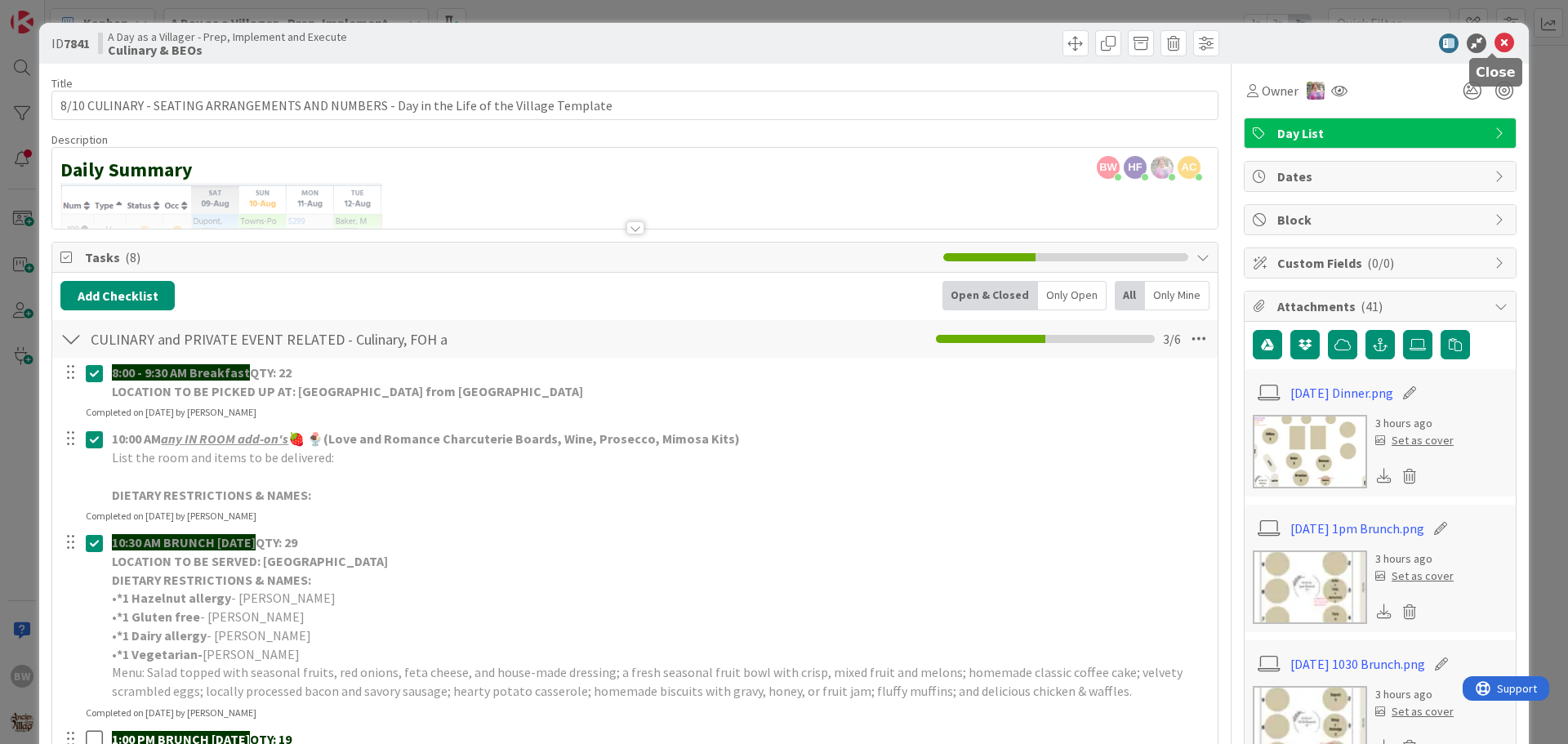
click at [1499, 41] on icon at bounding box center [1504, 43] width 19 height 19
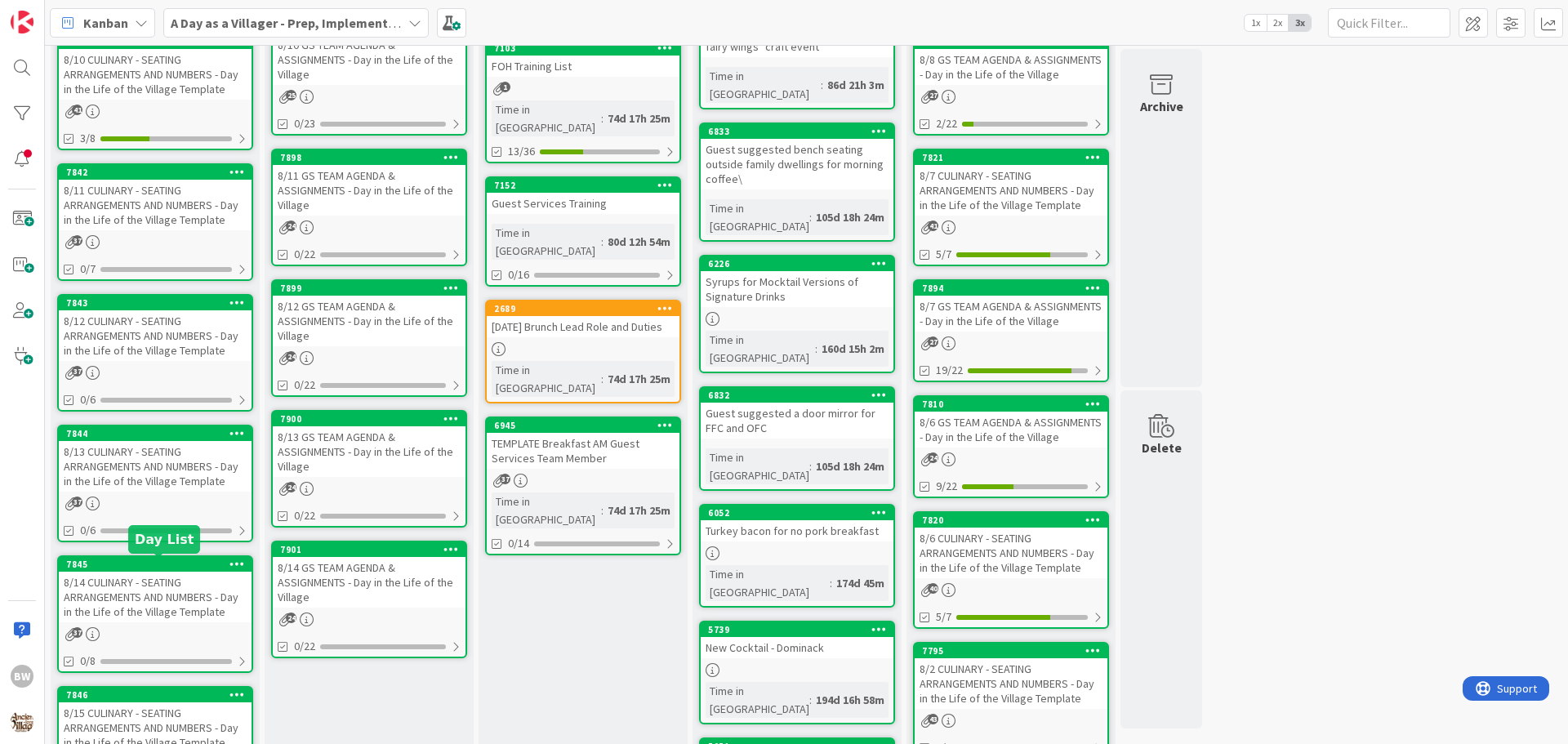
scroll to position [361, 0]
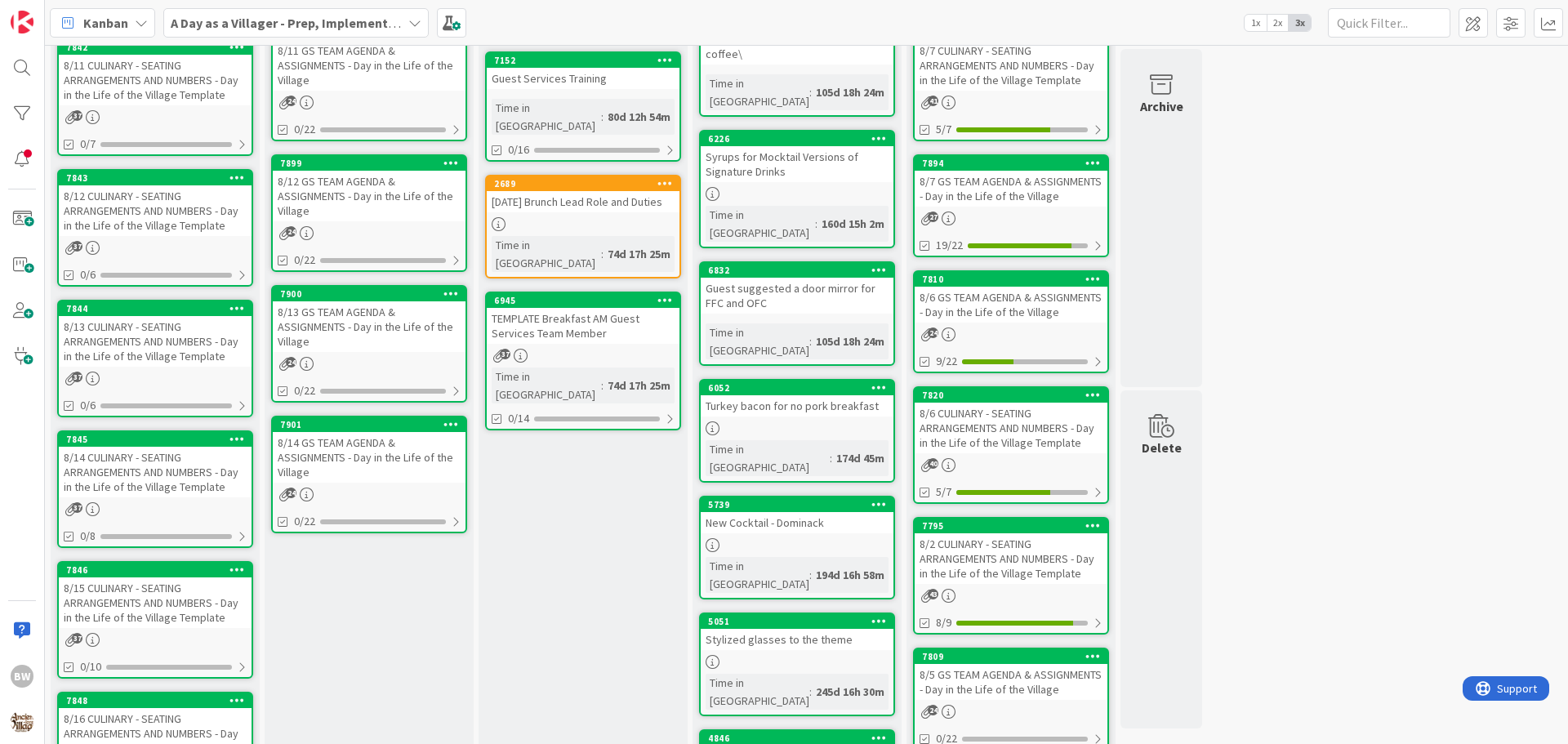
click at [147, 575] on div "7846" at bounding box center [155, 570] width 193 height 14
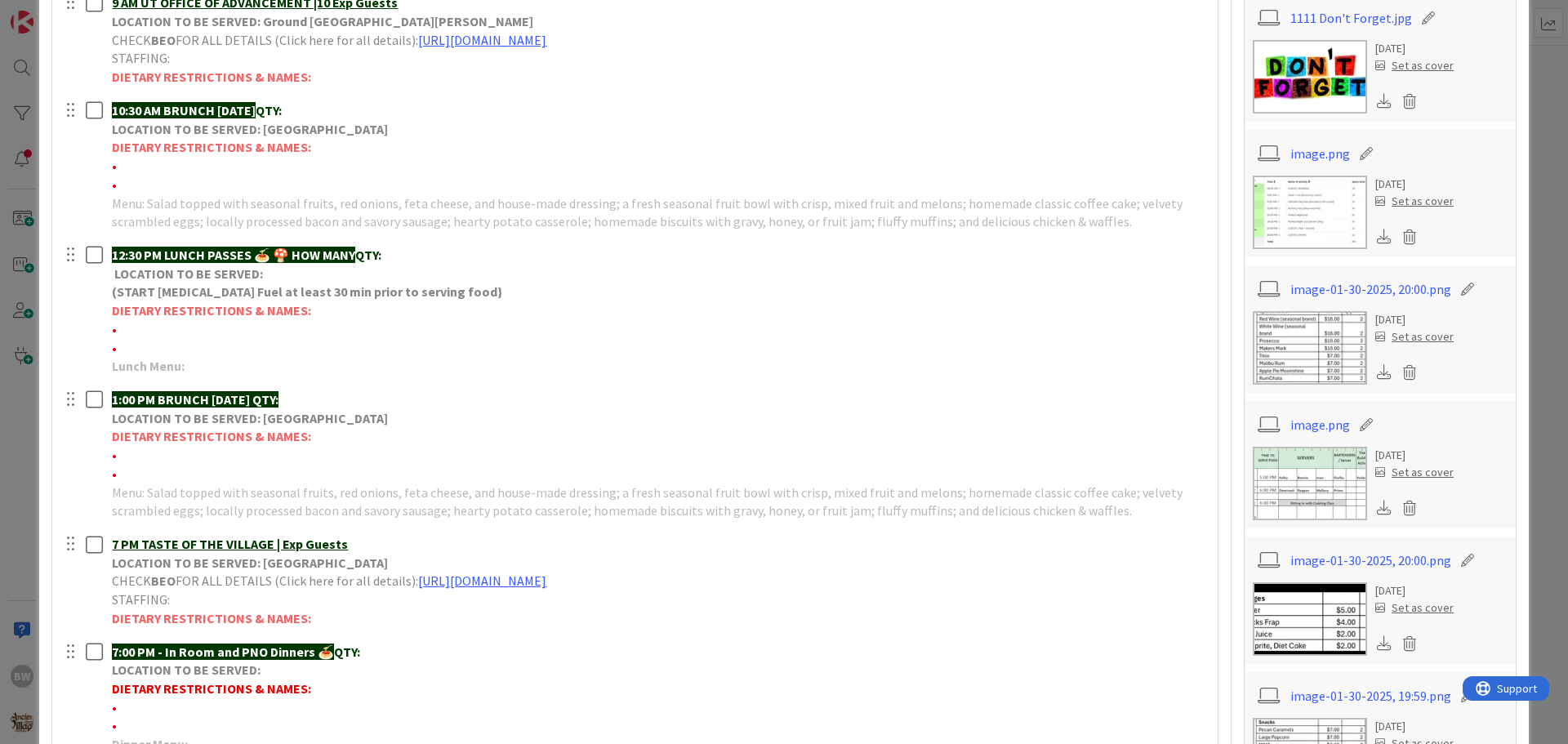
scroll to position [653, 0]
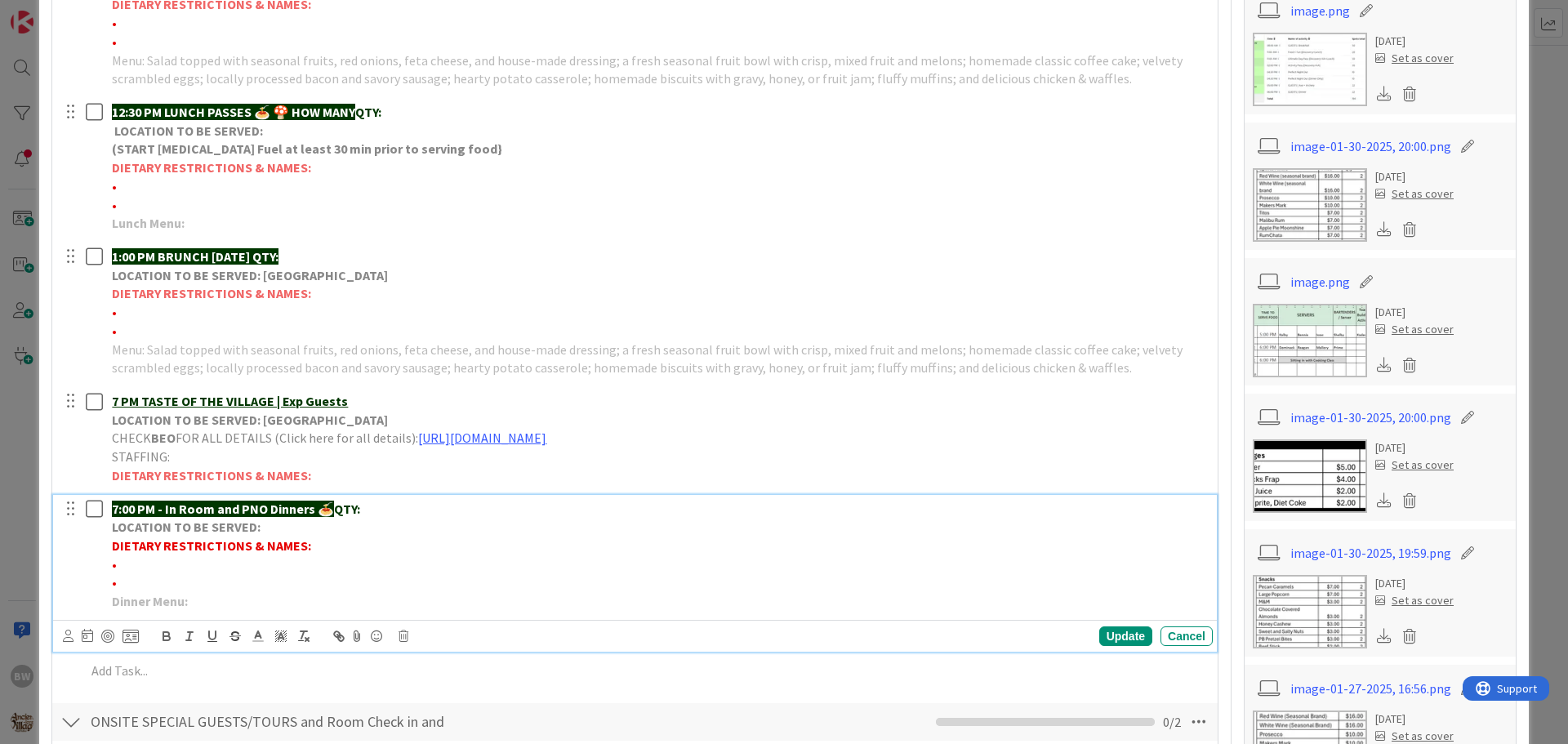
click at [423, 506] on p "7:00 PM - In Room and PNO Dinners 🍝 QTY:" at bounding box center [659, 509] width 1094 height 19
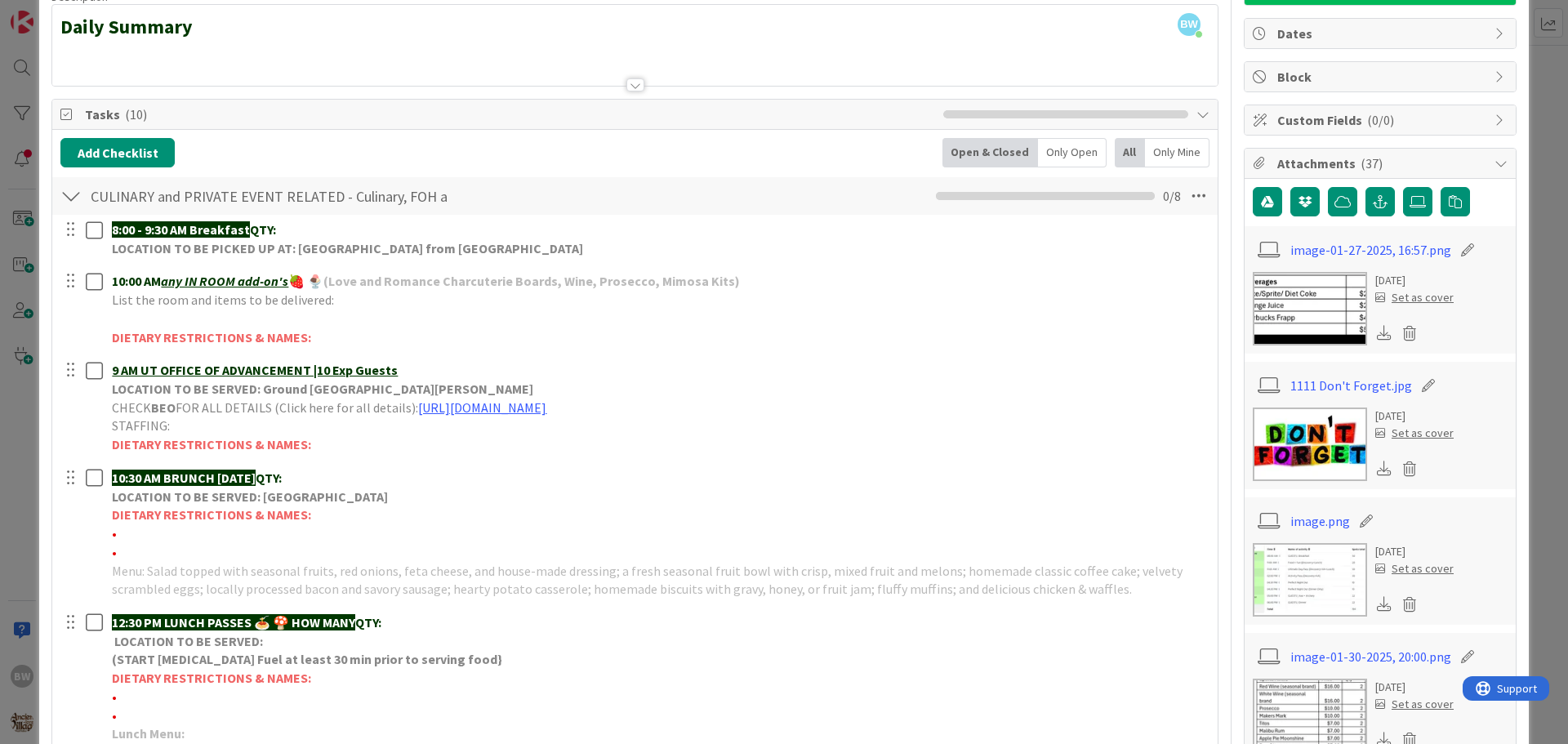
scroll to position [0, 0]
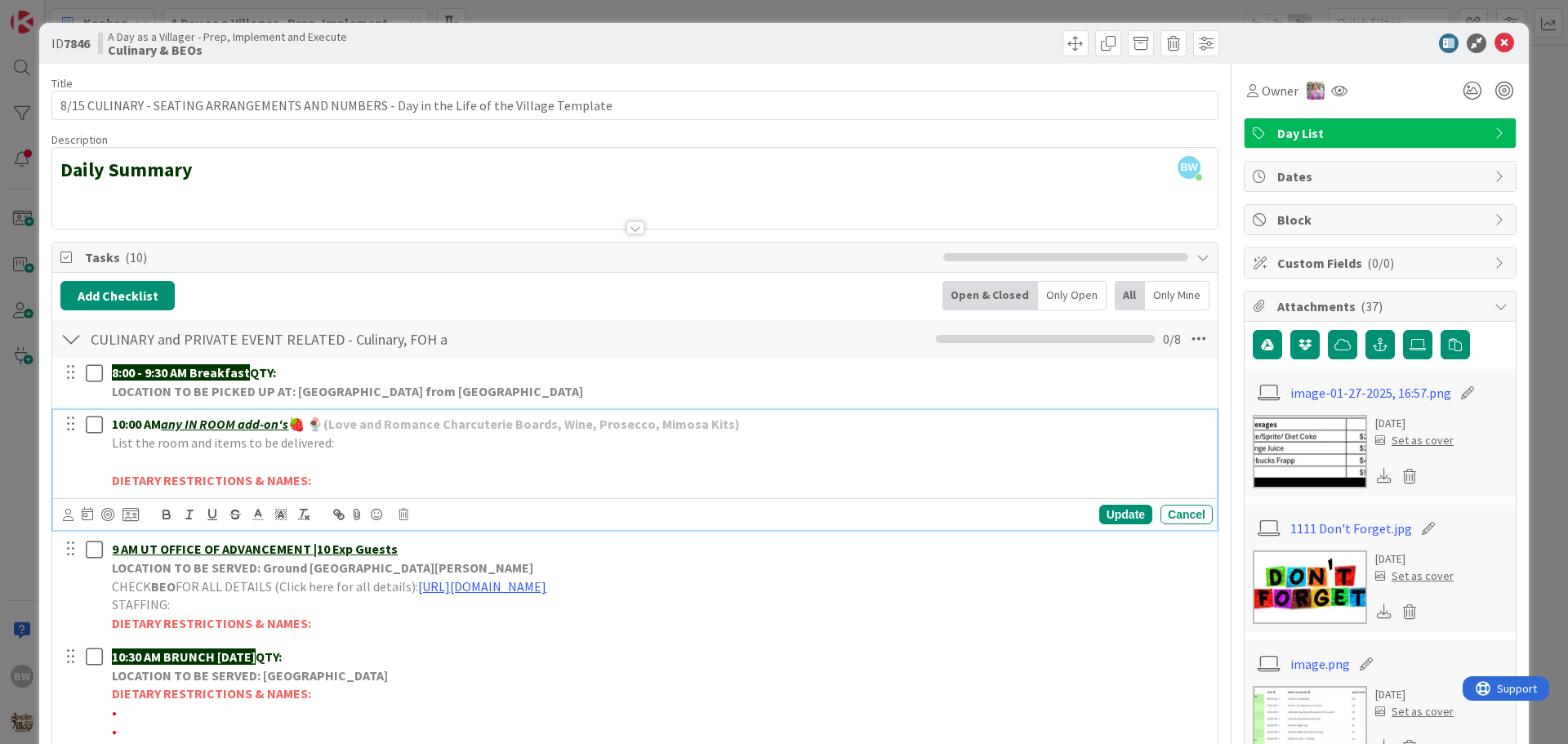
click at [955, 456] on p at bounding box center [659, 462] width 1094 height 19
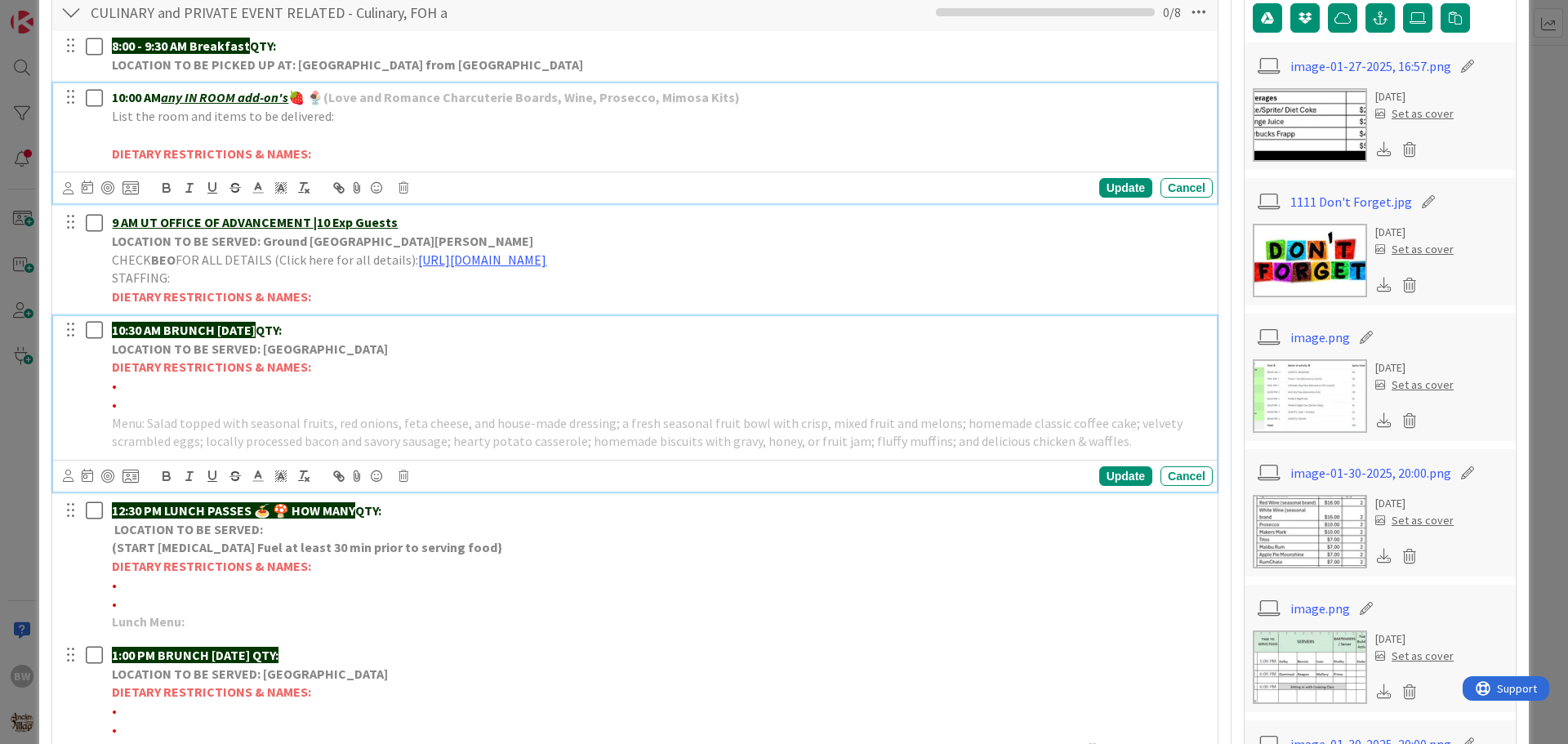
click at [225, 374] on strong "DIETARY RESTRICTIONS & NAMES:" at bounding box center [211, 367] width 200 height 16
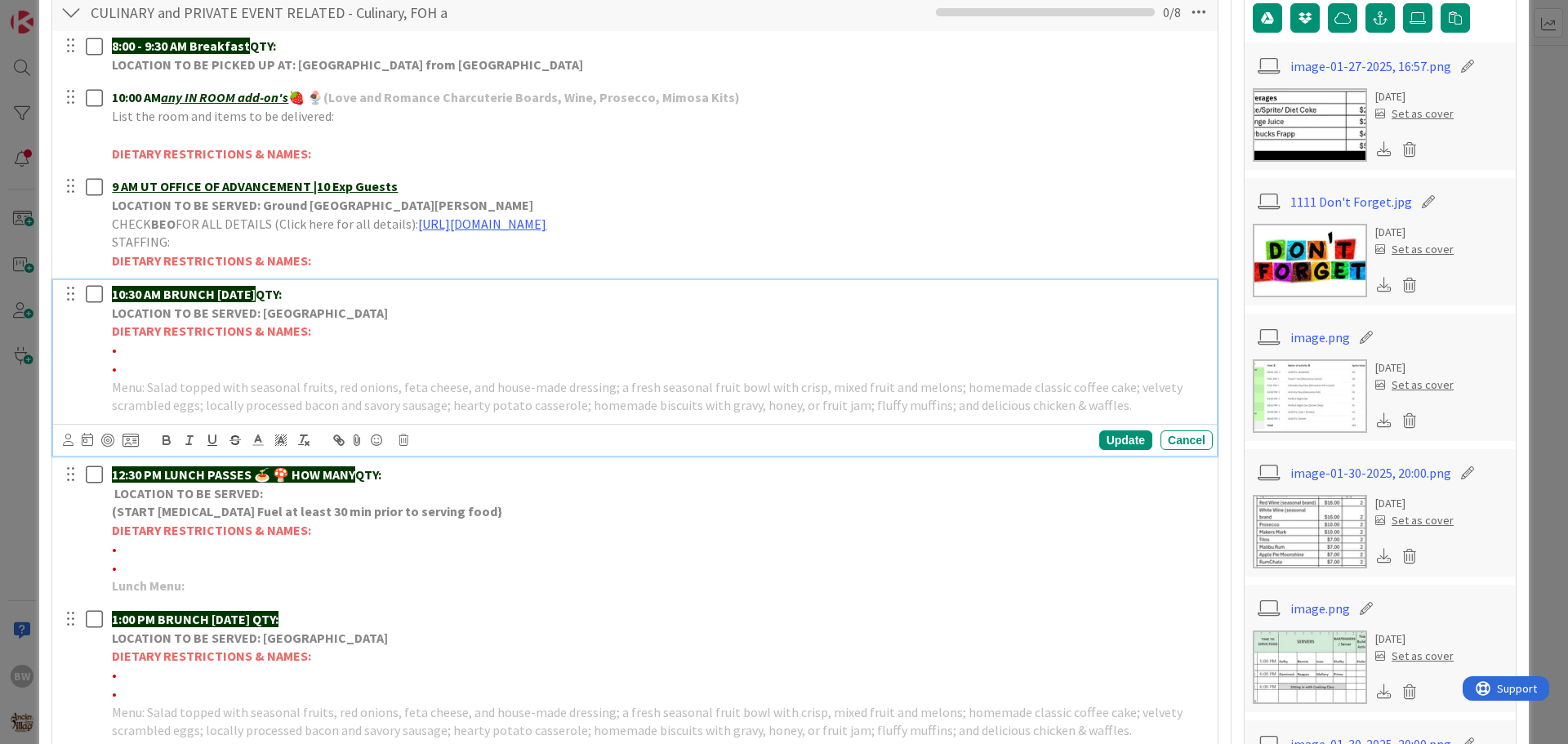
scroll to position [291, 0]
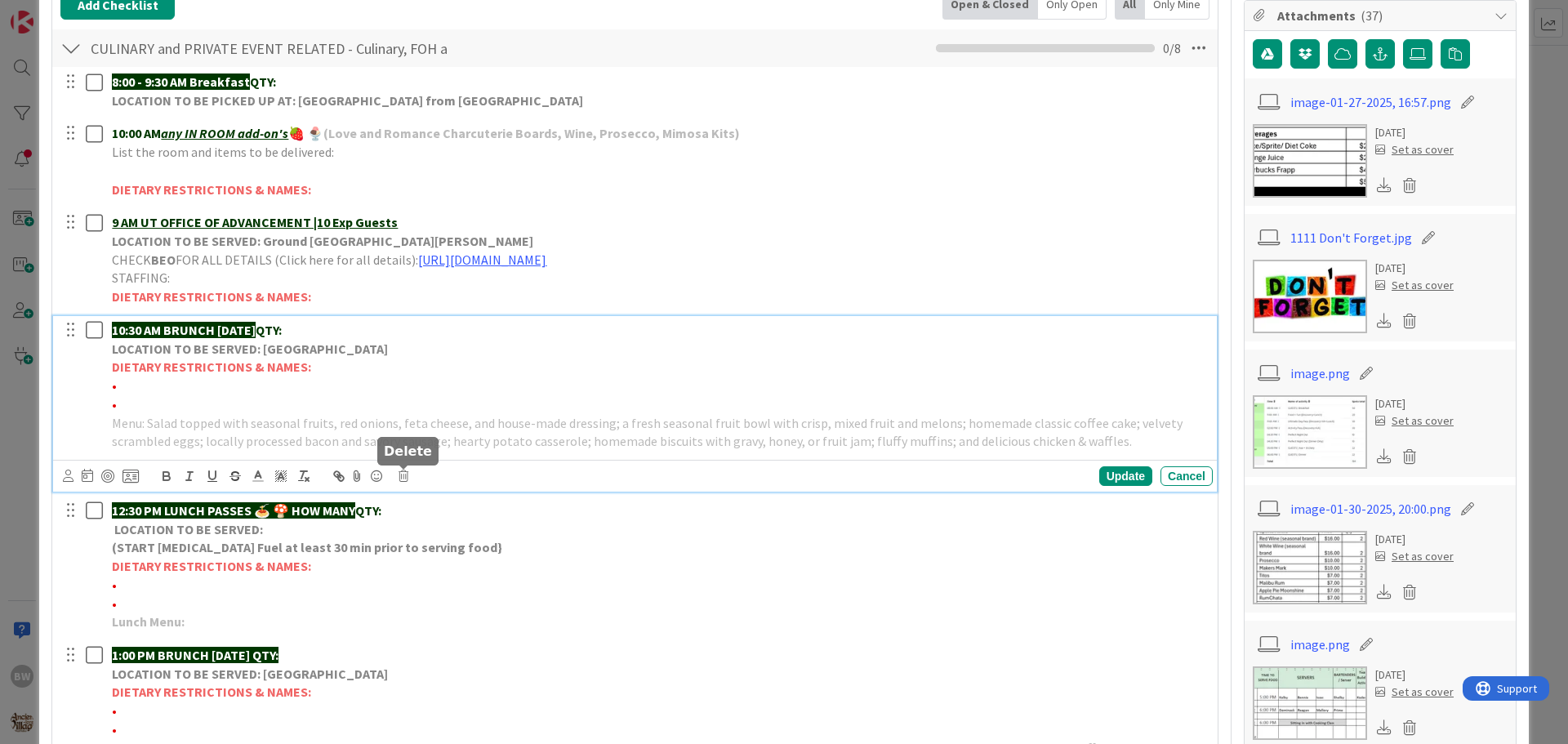
click at [400, 481] on icon at bounding box center [404, 476] width 10 height 12
click at [425, 549] on div "Delete" at bounding box center [445, 545] width 61 height 29
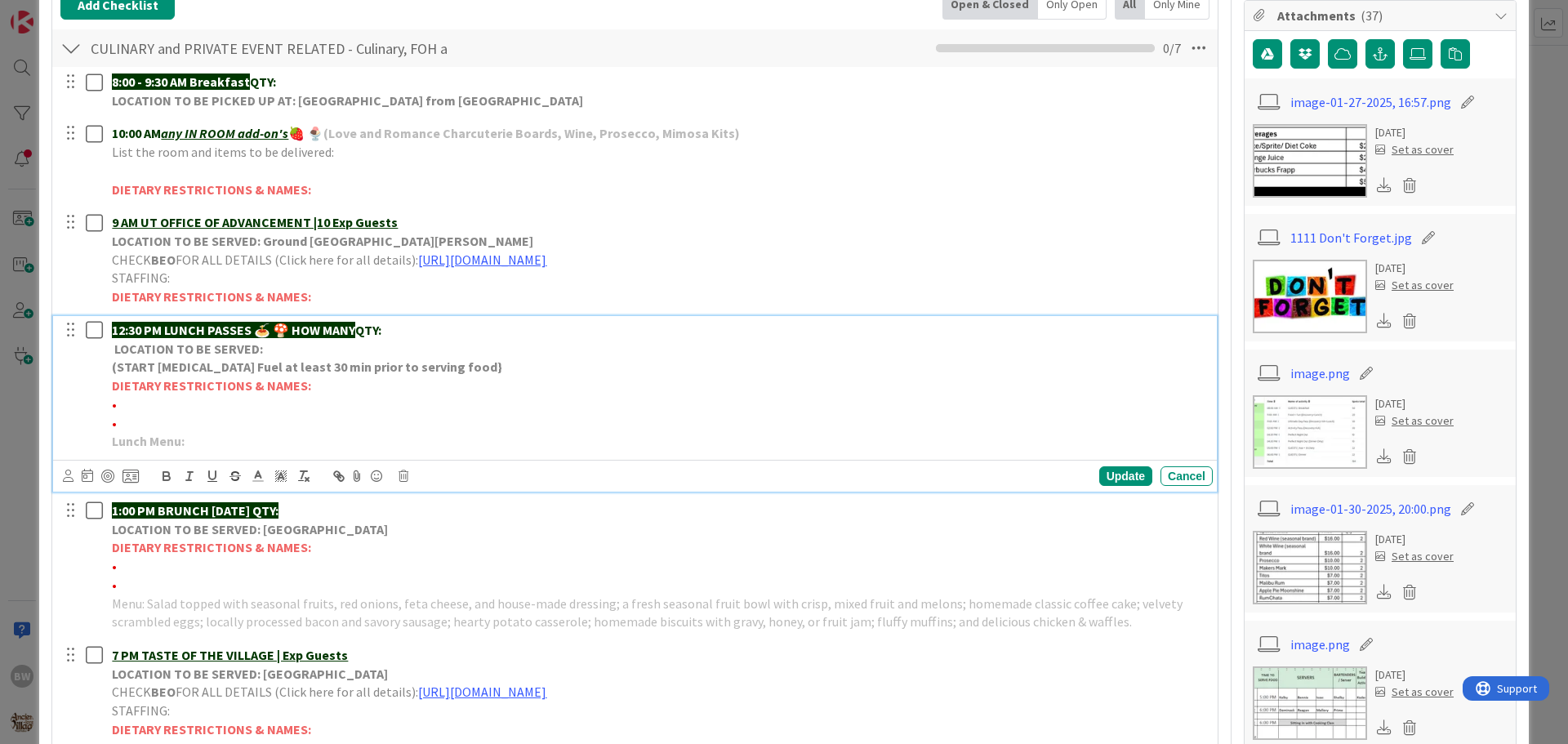
drag, startPoint x: 297, startPoint y: 324, endPoint x: 362, endPoint y: 329, distance: 65.2
click at [362, 329] on p "12:30 PM LUNCH PASSES 🍝 🍄 HOW MANY QTY:" at bounding box center [659, 330] width 1094 height 19
click at [1100, 478] on div "Update" at bounding box center [1126, 475] width 53 height 19
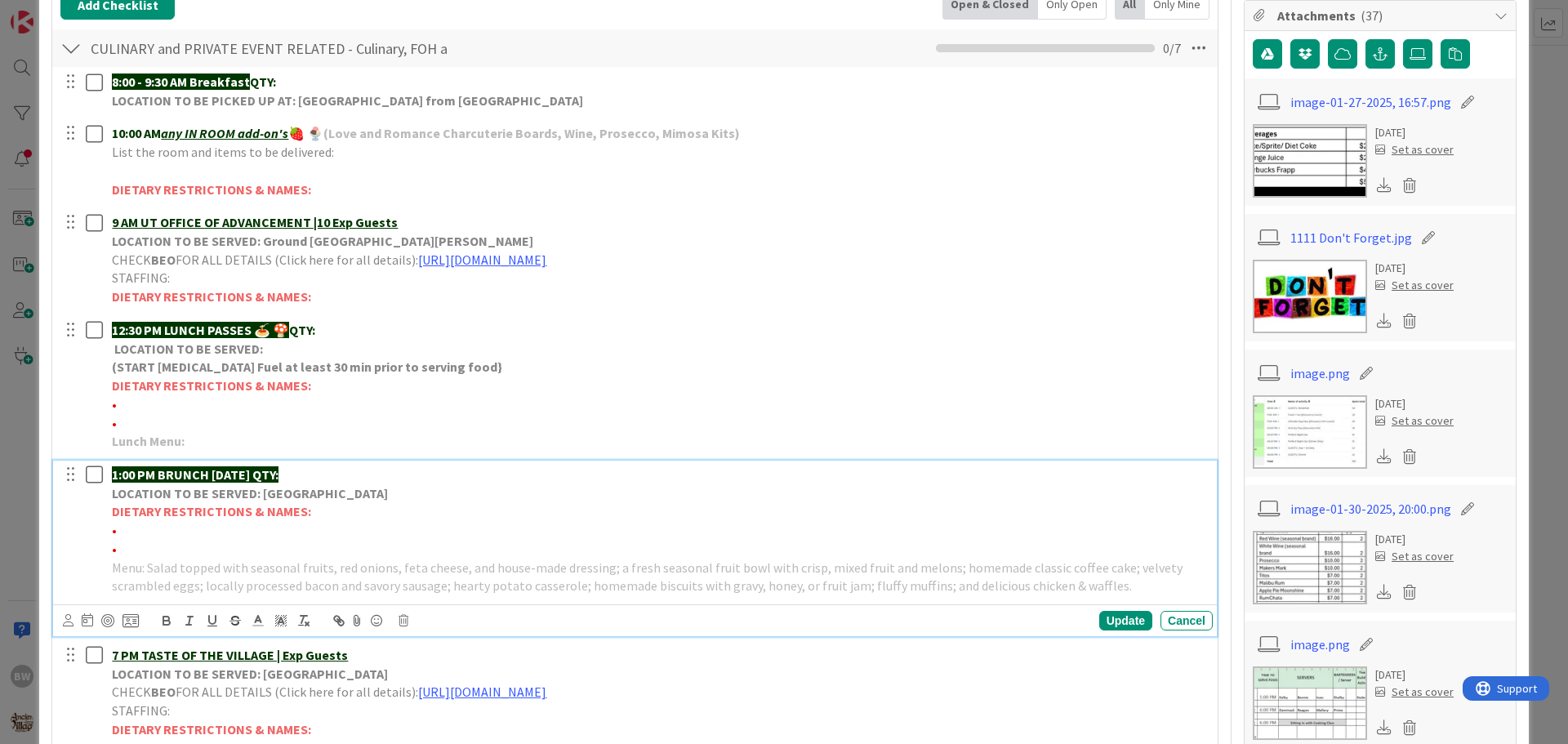
click at [251, 527] on p "•" at bounding box center [659, 530] width 1094 height 19
click at [404, 618] on icon at bounding box center [404, 621] width 10 height 12
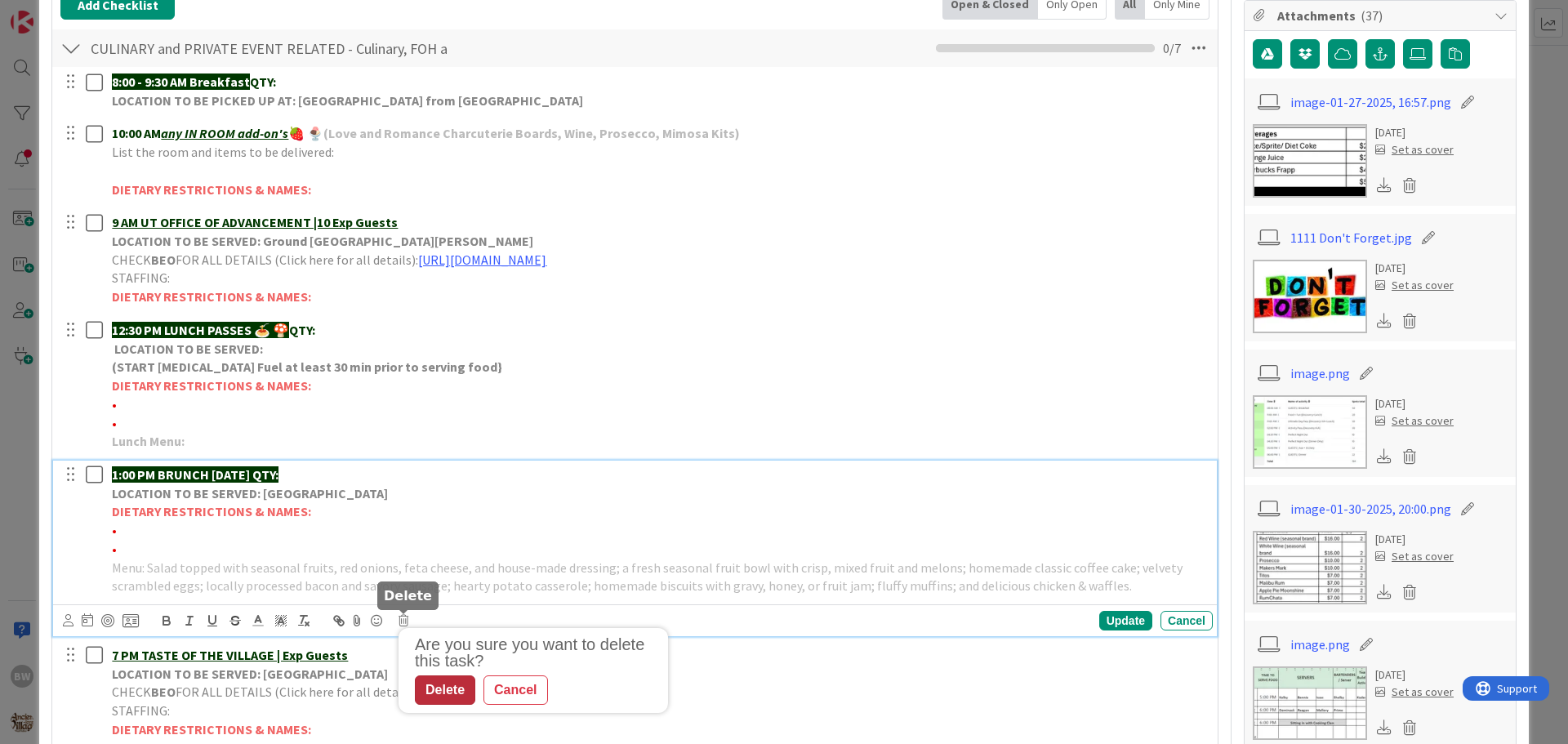
click at [450, 684] on div "Delete" at bounding box center [445, 690] width 61 height 29
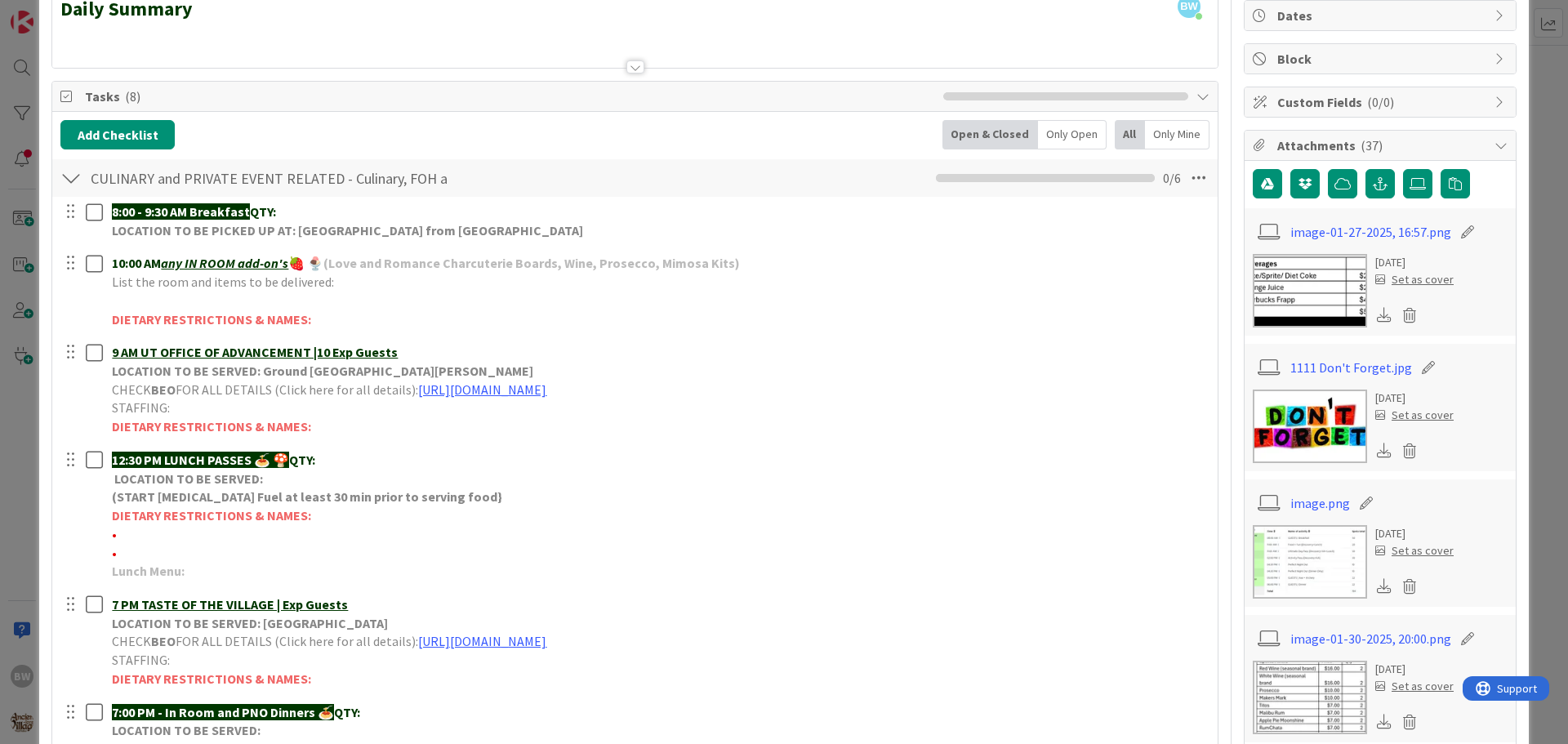
scroll to position [0, 0]
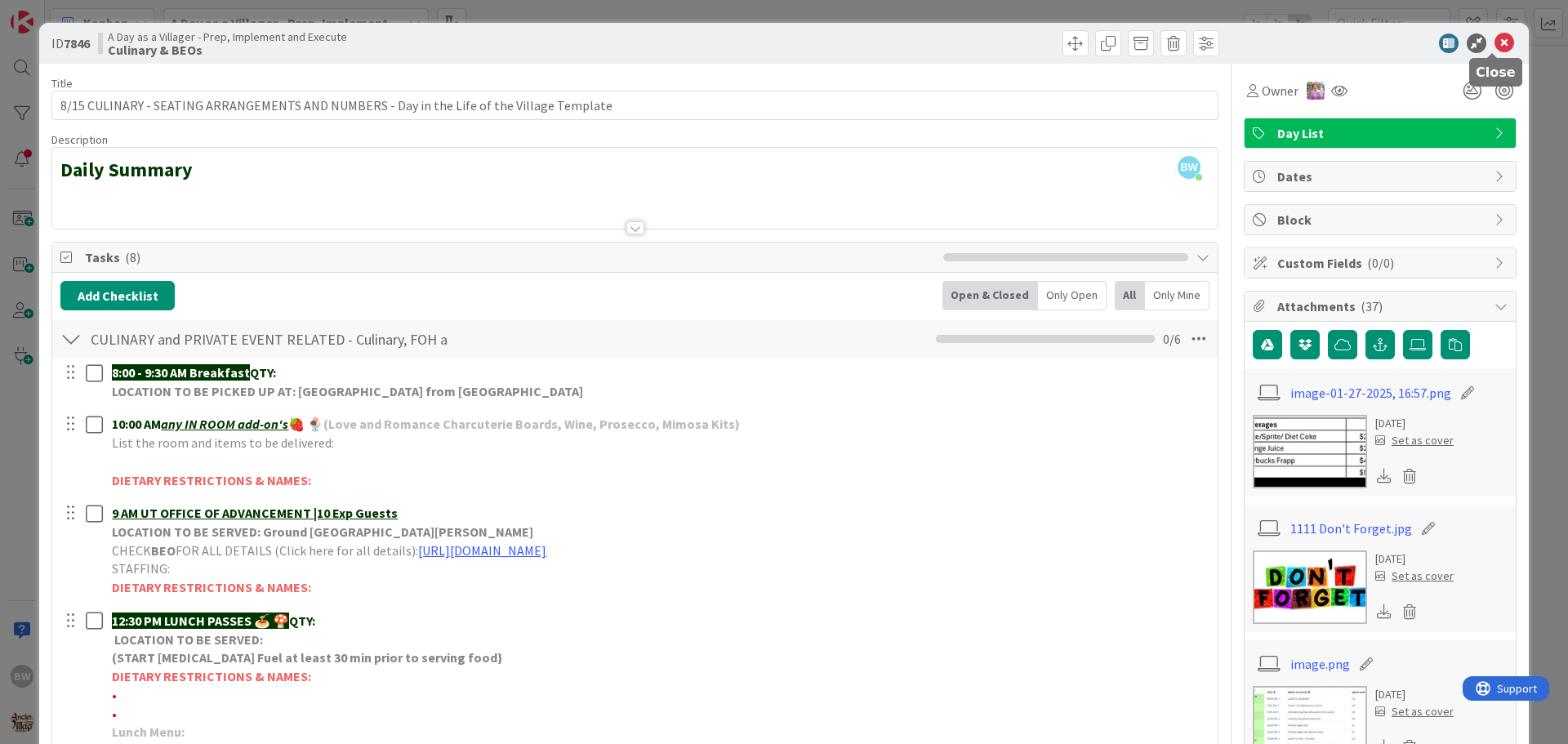
click at [1495, 40] on icon at bounding box center [1504, 43] width 19 height 19
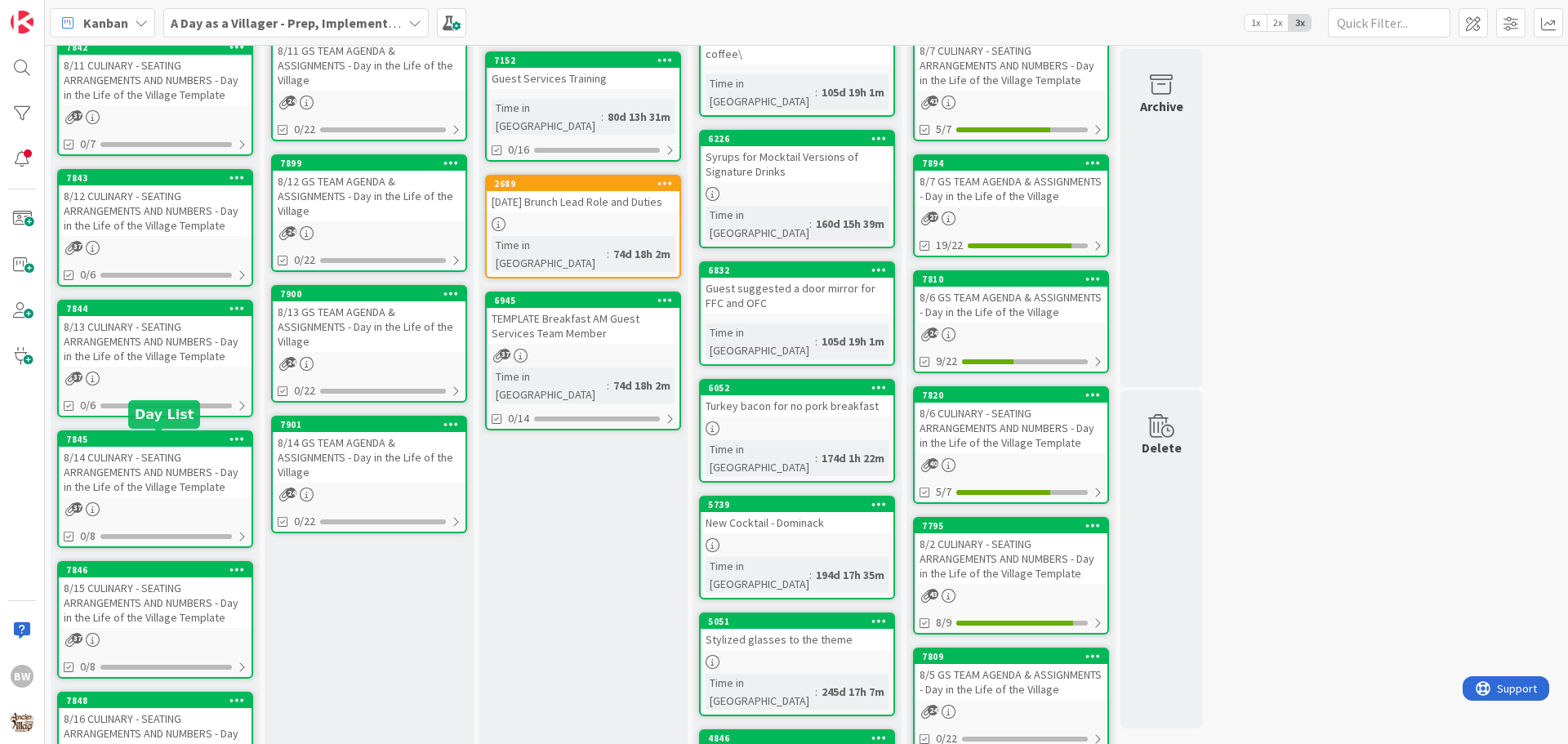
click at [140, 439] on div "7845" at bounding box center [159, 440] width 185 height 12
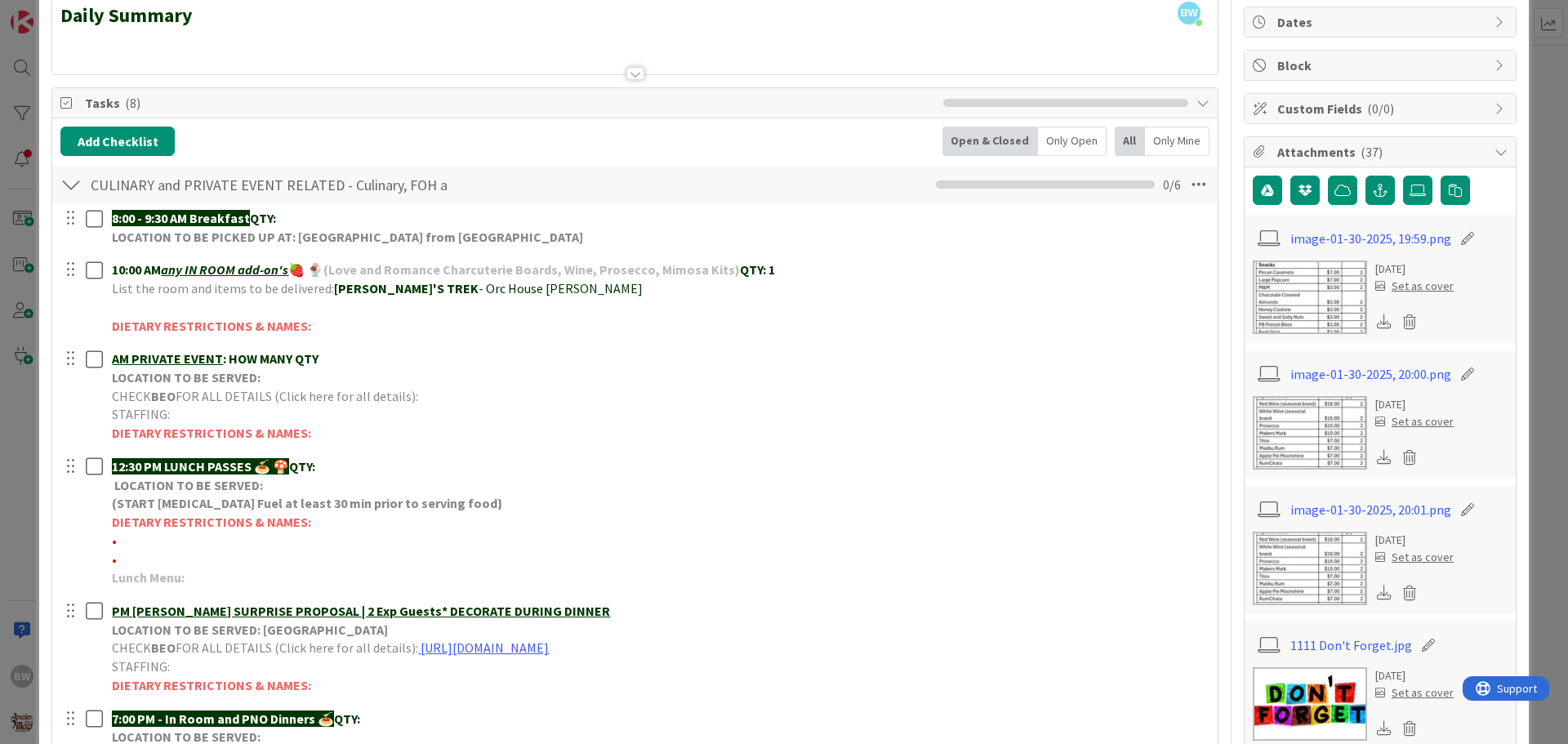
scroll to position [82, 0]
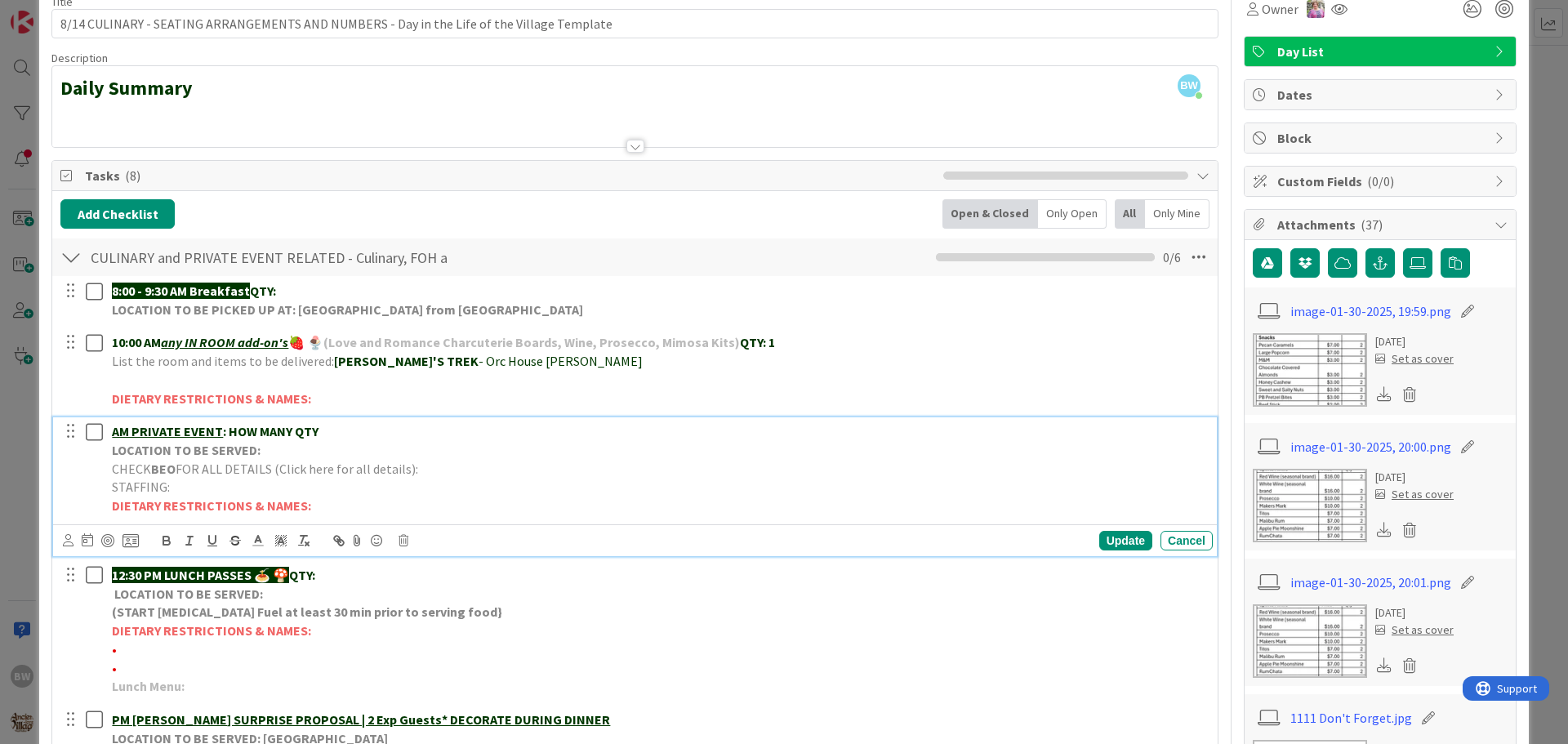
click at [231, 452] on strong "LOCATION TO BE SERVED:" at bounding box center [186, 449] width 148 height 16
click at [399, 542] on icon at bounding box center [404, 541] width 10 height 12
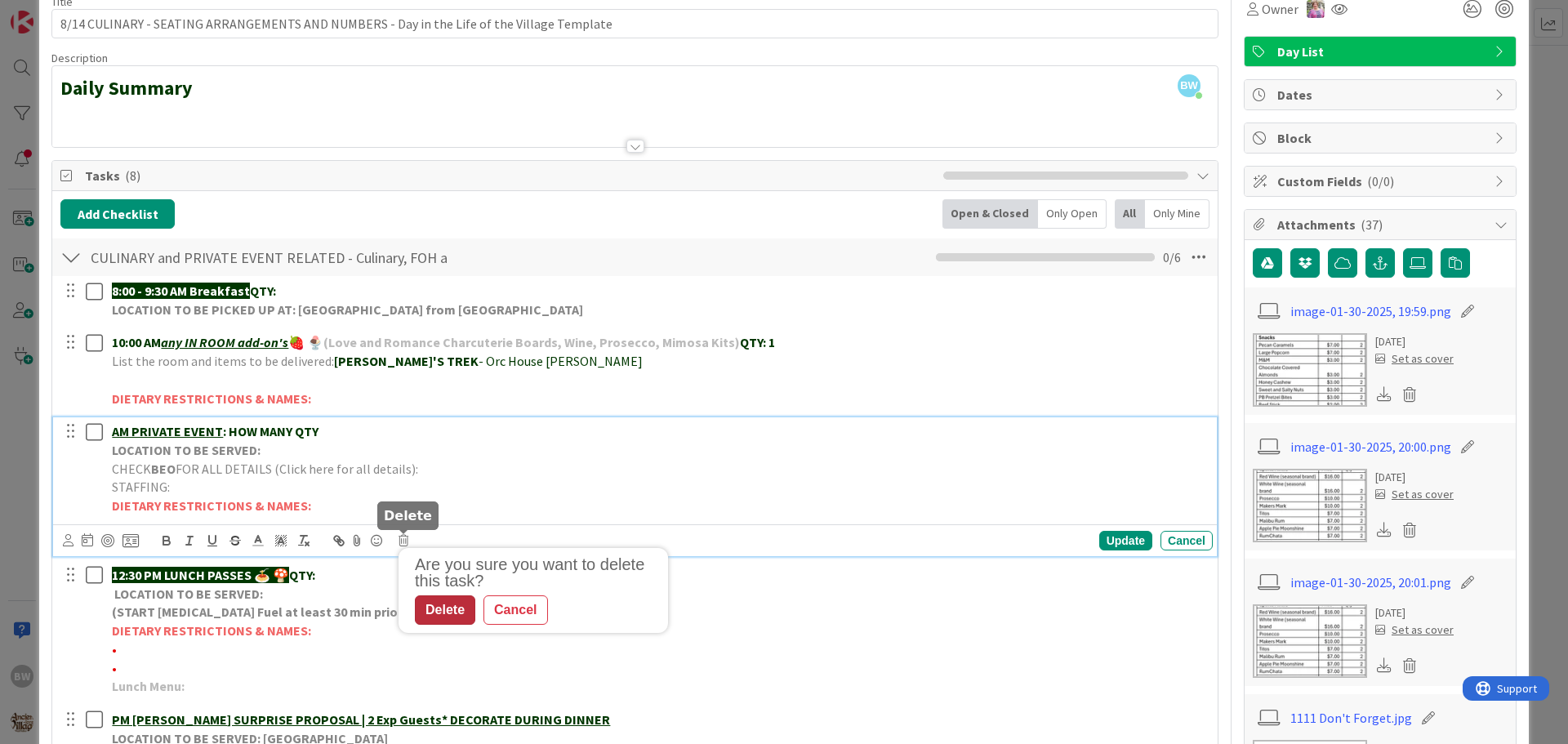
click at [440, 606] on div "Delete" at bounding box center [445, 610] width 61 height 29
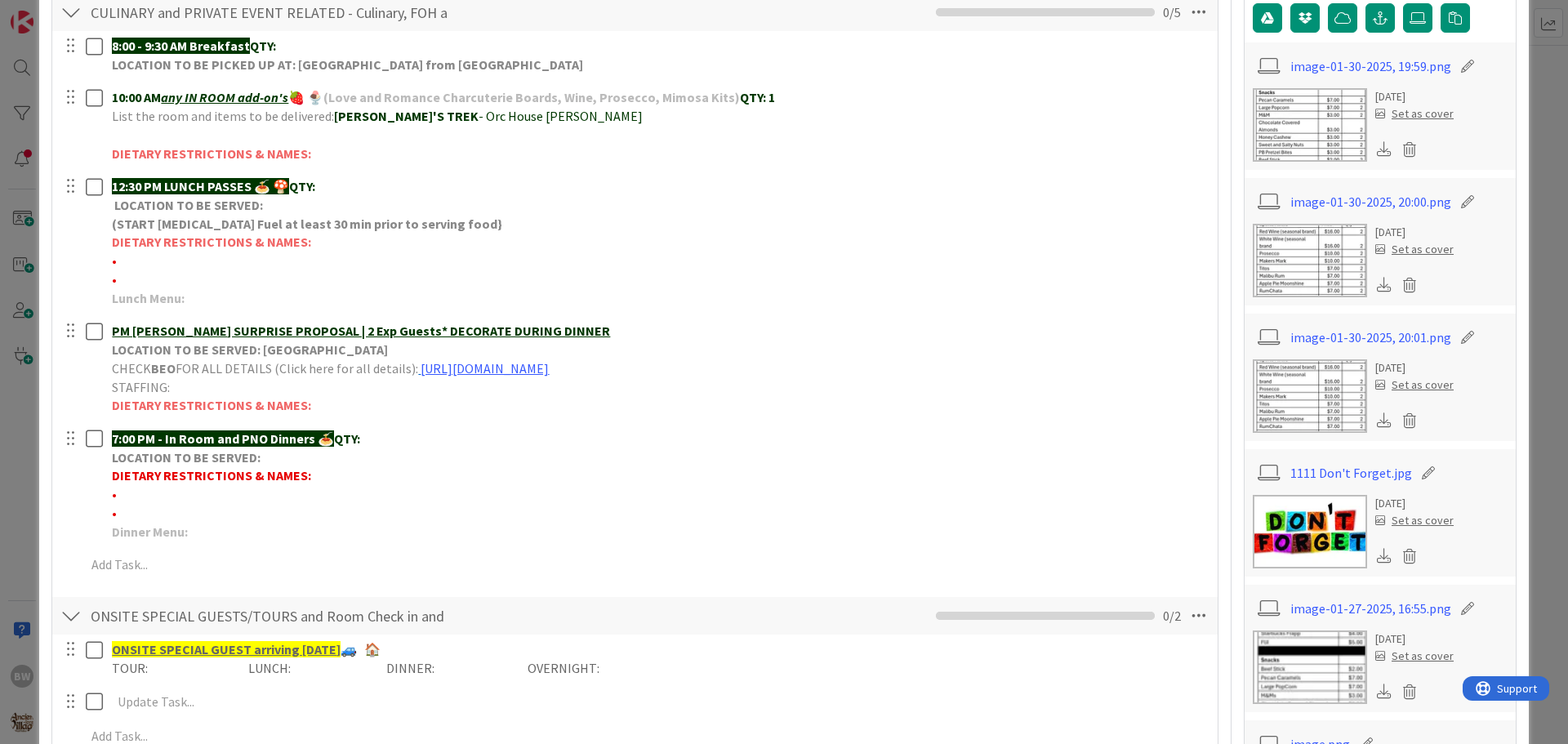
scroll to position [0, 0]
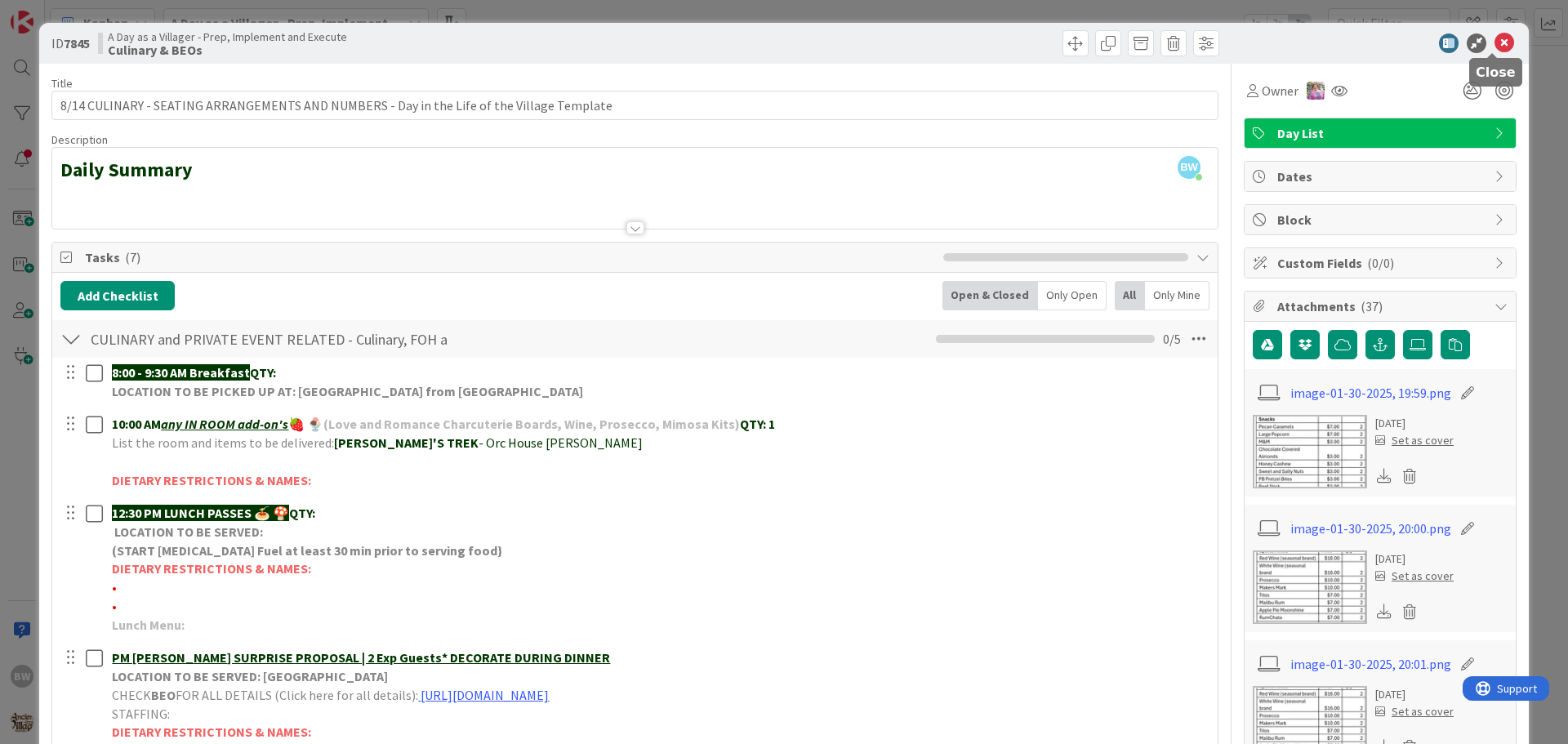
click at [1497, 40] on icon at bounding box center [1504, 43] width 19 height 19
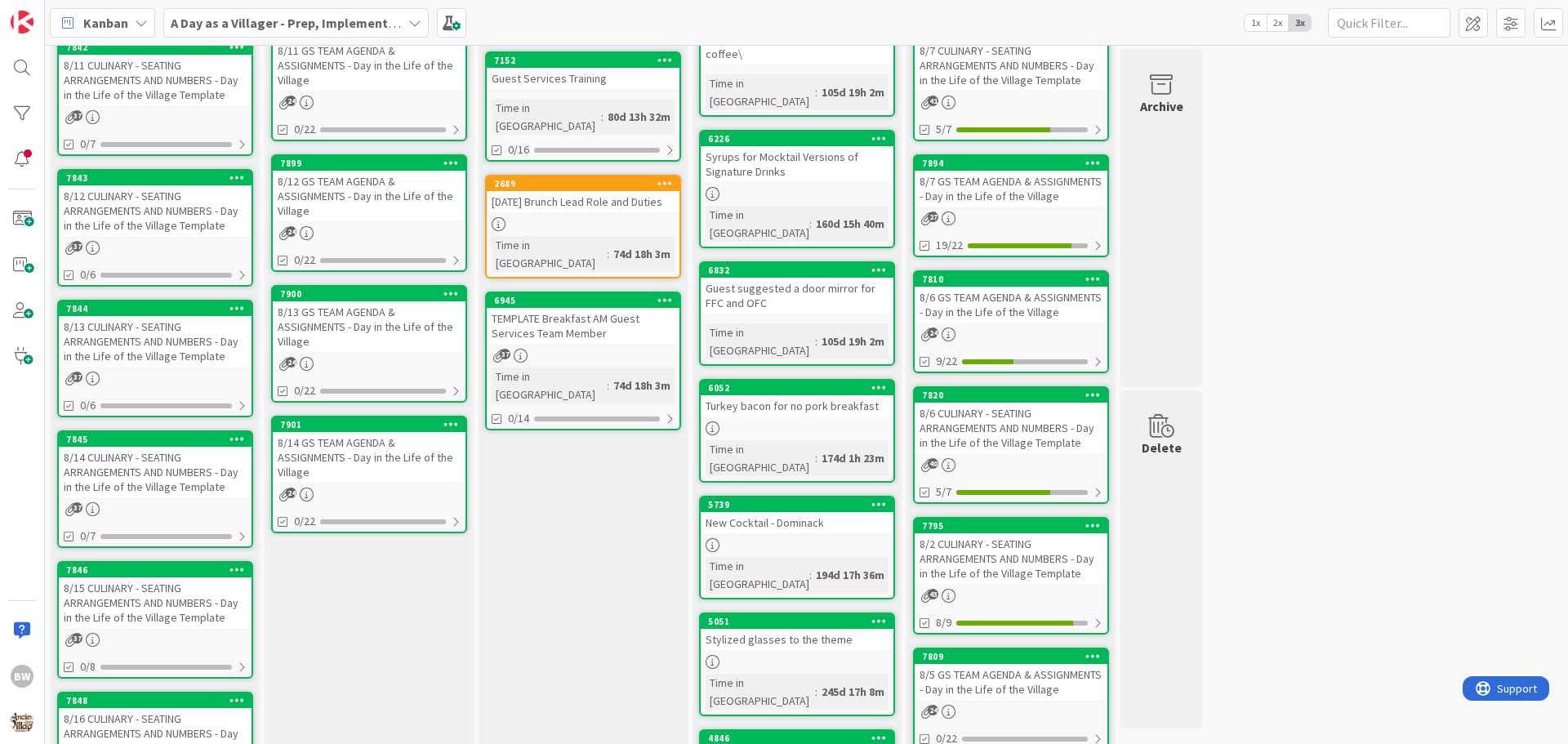
click at [119, 317] on div "8/13 CULINARY - SEATING ARRANGEMENTS AND NUMBERS - Day in the Life of the Villa…" at bounding box center [155, 341] width 193 height 51
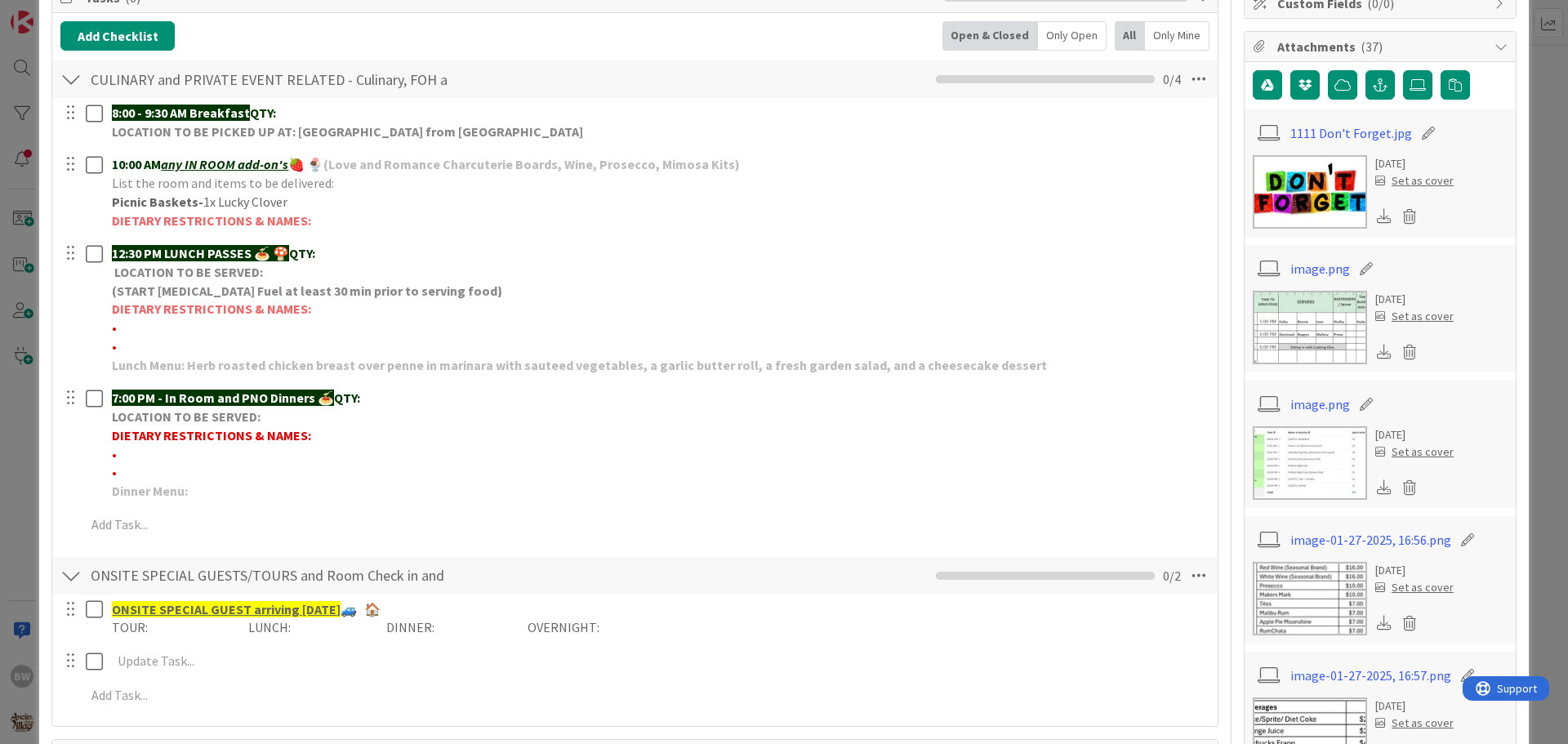
scroll to position [327, 0]
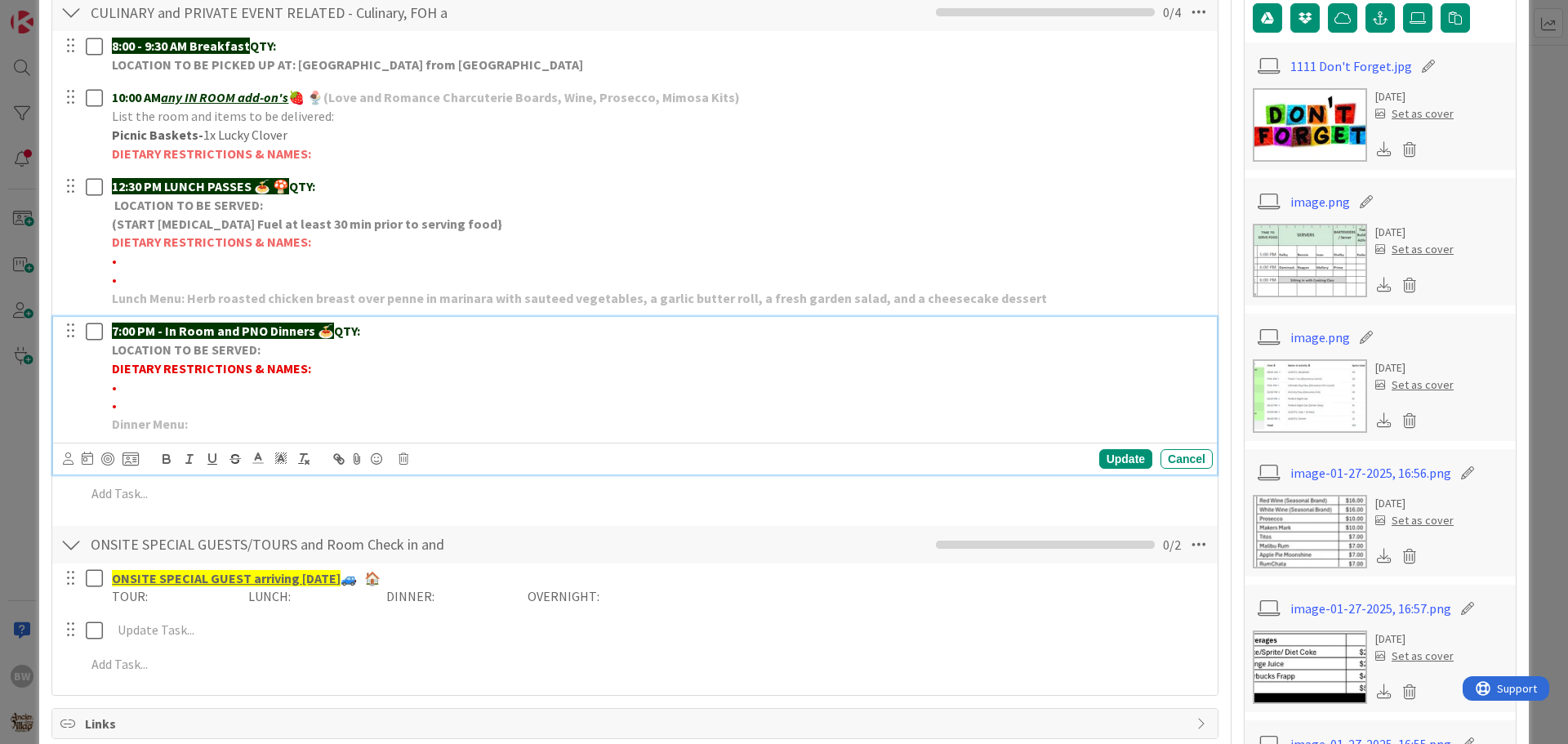
click at [391, 325] on p "7:00 PM - In Room and PNO Dinners 🍝 QTY:" at bounding box center [659, 331] width 1094 height 19
click at [406, 336] on p "7:00 PM - In Room and PNO Dinners 🍝 QTY:" at bounding box center [659, 331] width 1094 height 19
click at [1108, 456] on div "Update" at bounding box center [1126, 458] width 53 height 19
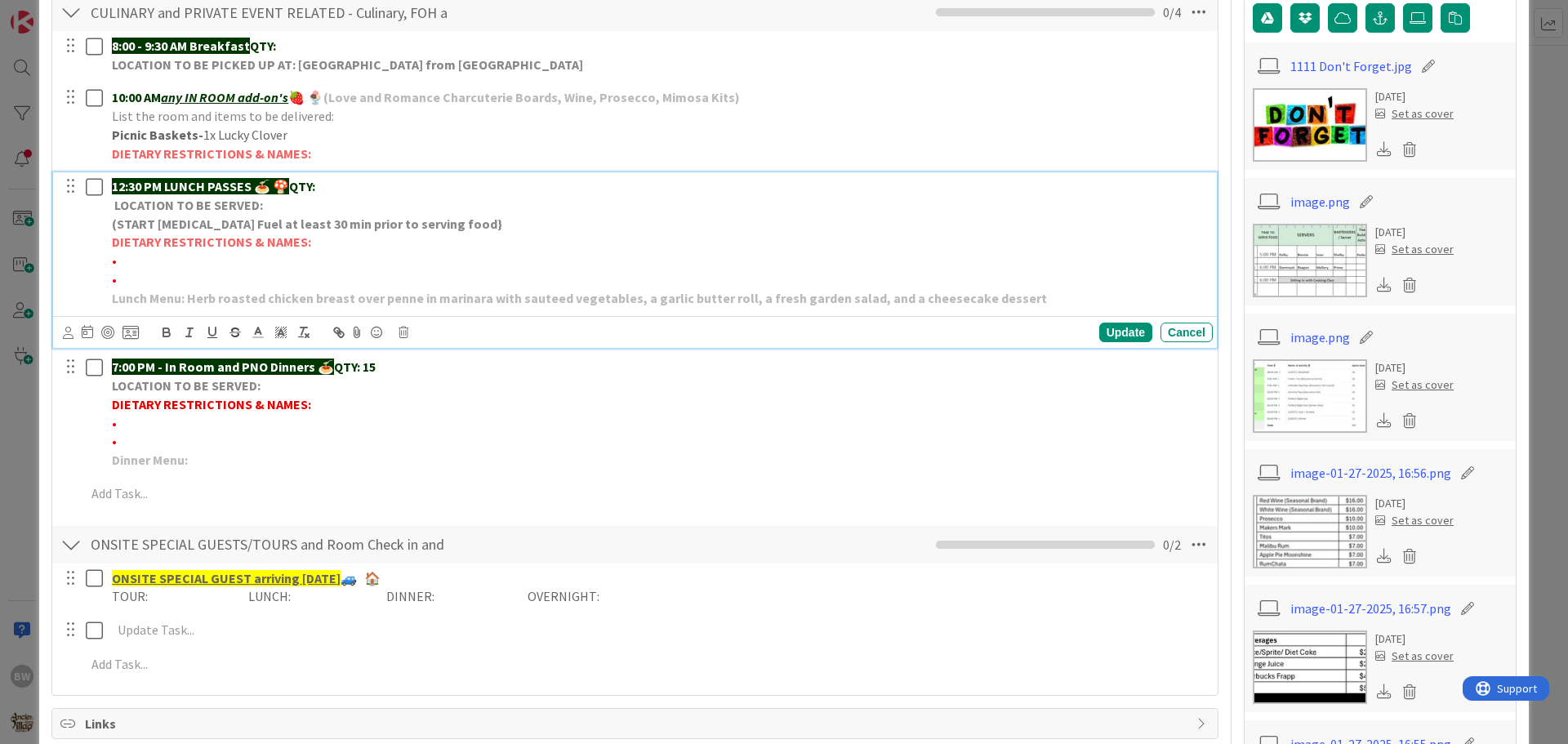
click at [360, 190] on p "12:30 PM LUNCH PASSES 🍝 🍄 QTY:" at bounding box center [659, 186] width 1094 height 19
click at [1126, 329] on div "Update" at bounding box center [1126, 332] width 53 height 19
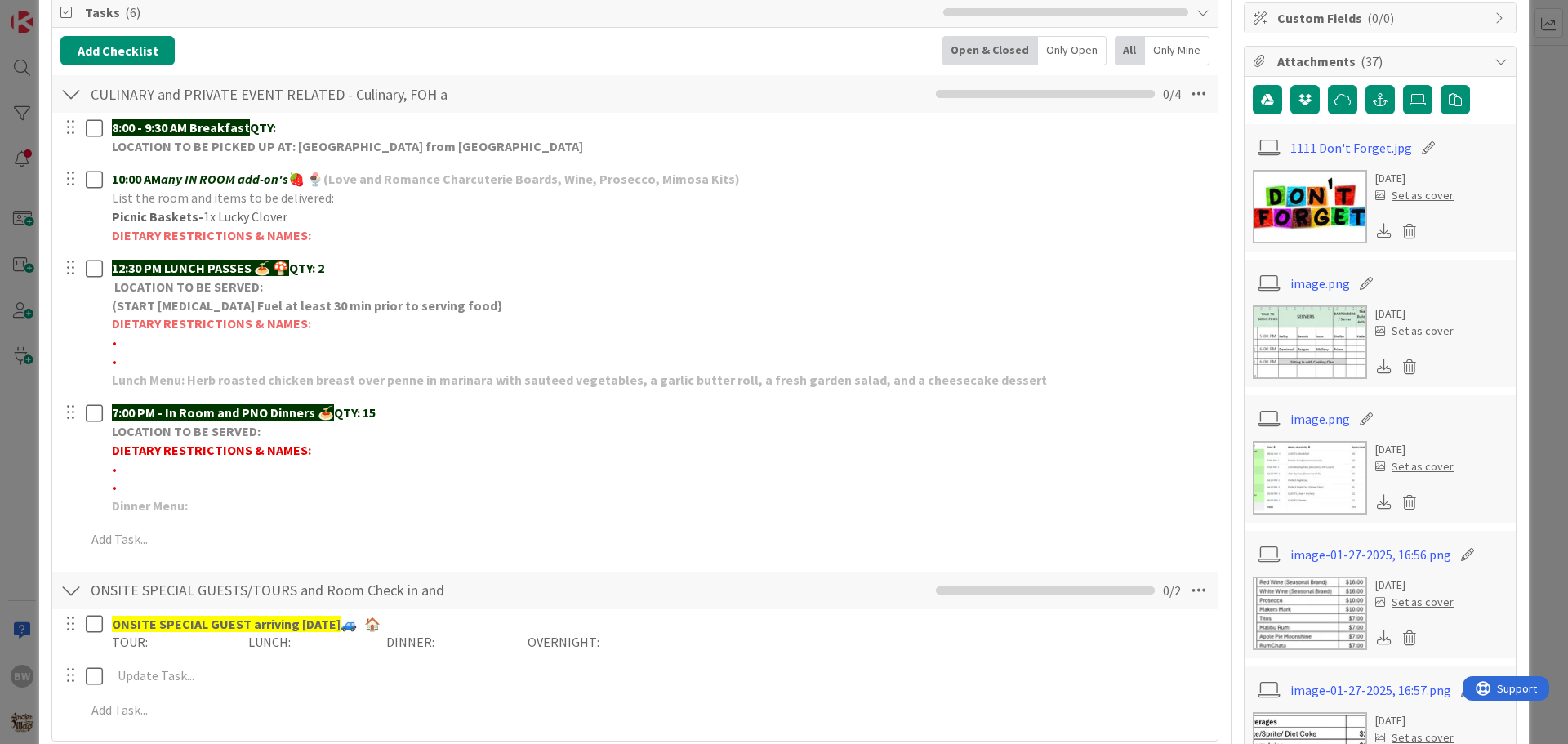
scroll to position [0, 0]
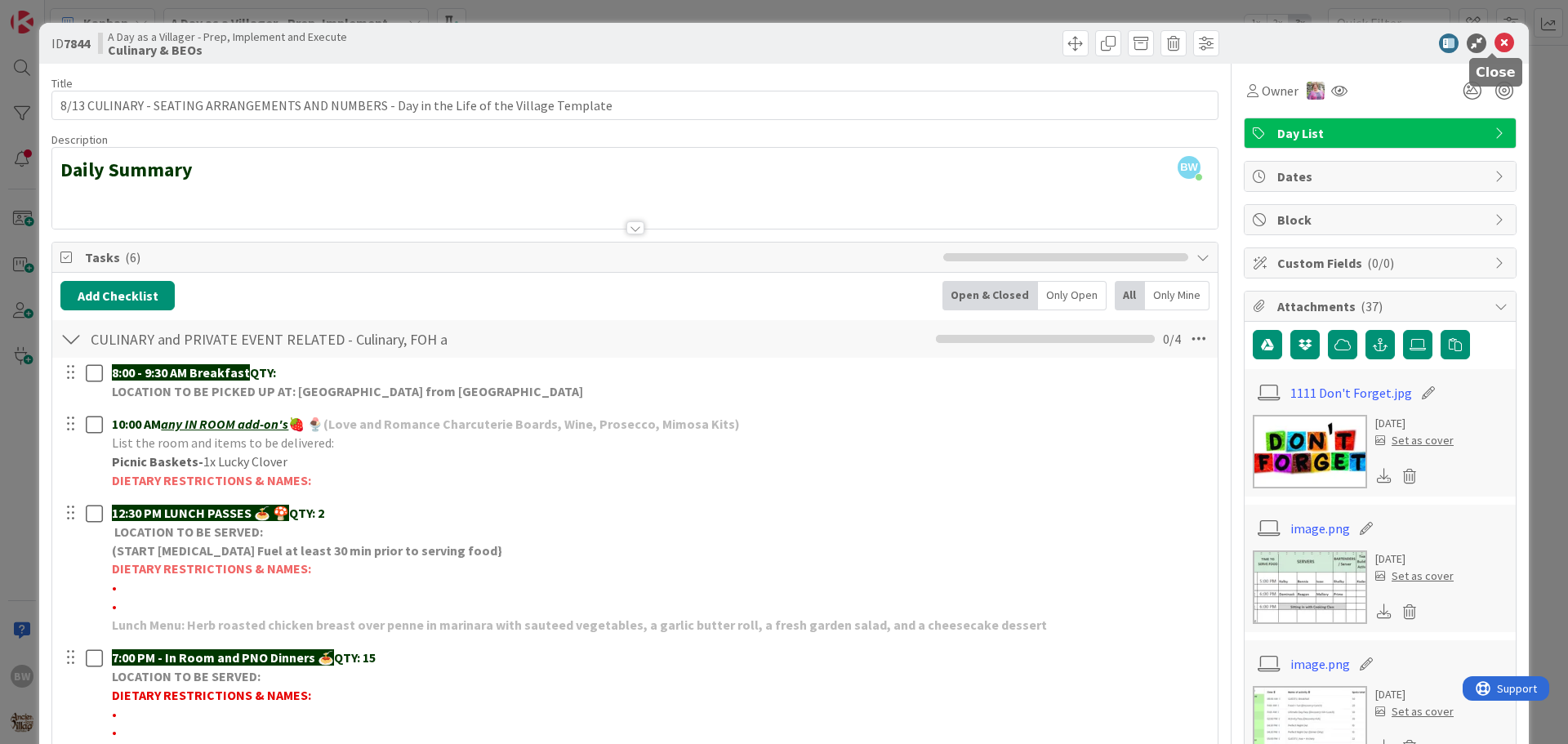
click at [1495, 41] on icon at bounding box center [1504, 43] width 19 height 19
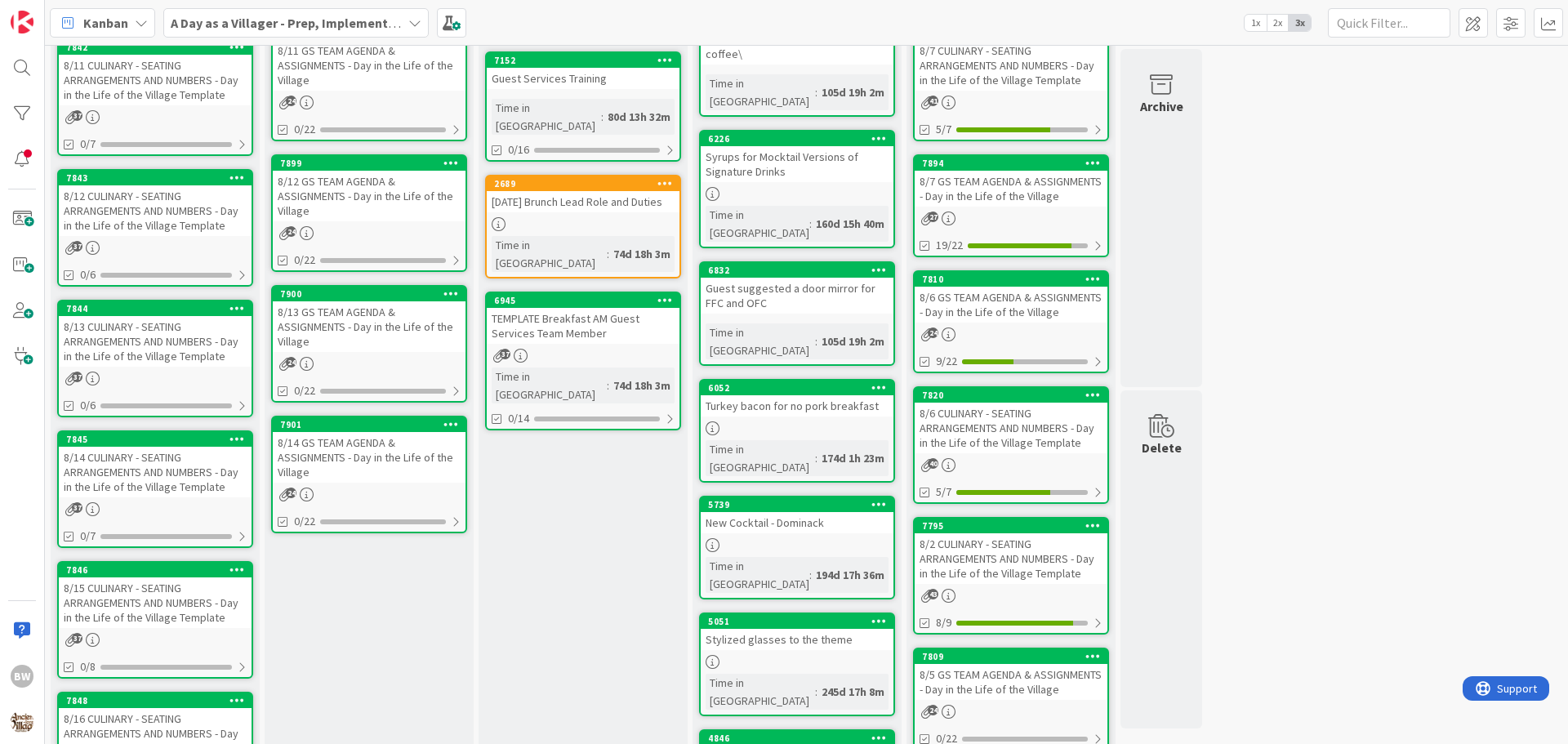
click at [152, 450] on div "8/14 CULINARY - SEATING ARRANGEMENTS AND NUMBERS - Day in the Life of the Villa…" at bounding box center [155, 472] width 193 height 51
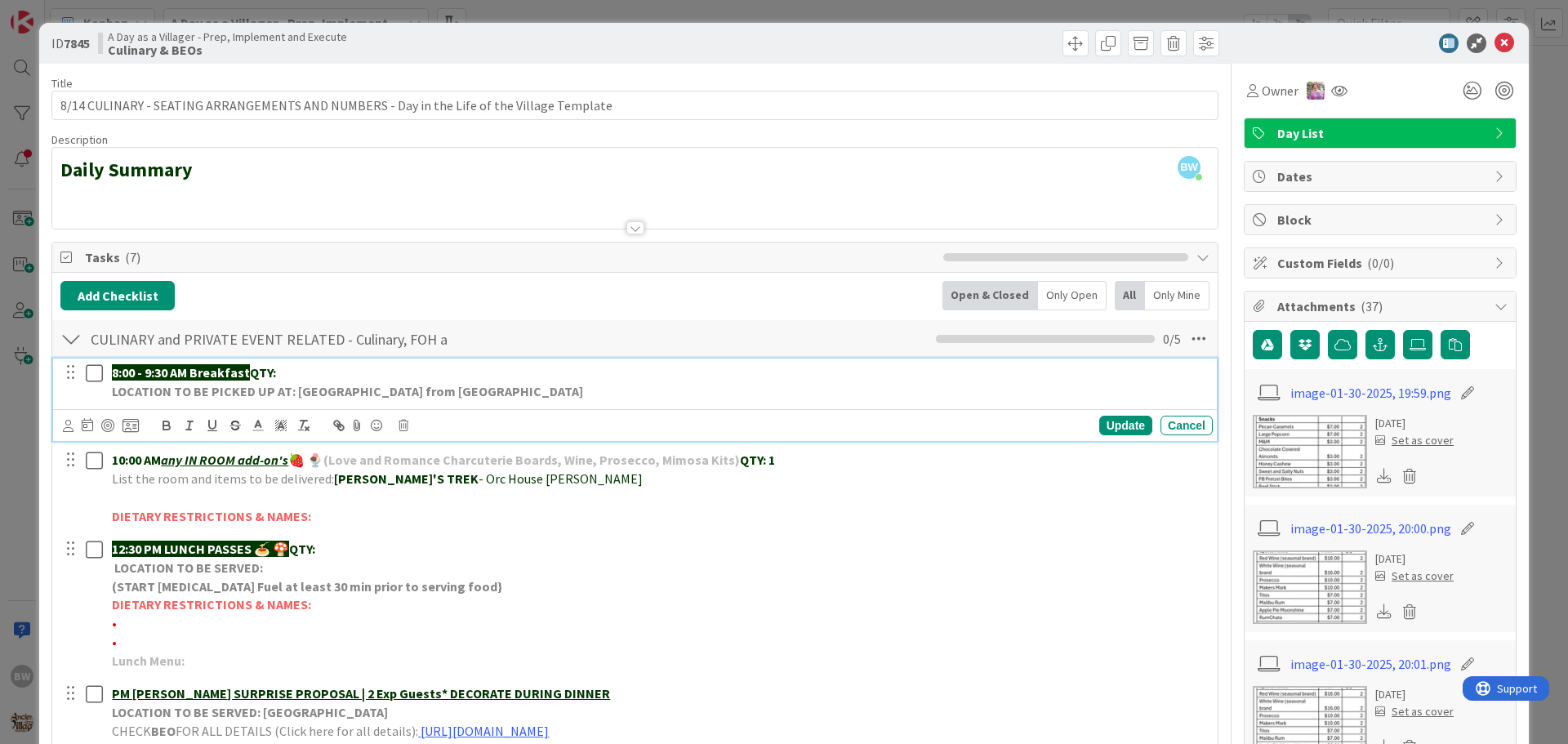
click at [336, 361] on div "8:00 - 9:30 AM Breakfast QTY: LOCATION TO BE PICKED UP AT: [GEOGRAPHIC_DATA] fr…" at bounding box center [659, 382] width 1107 height 46
click at [1114, 421] on div "Update" at bounding box center [1126, 425] width 53 height 19
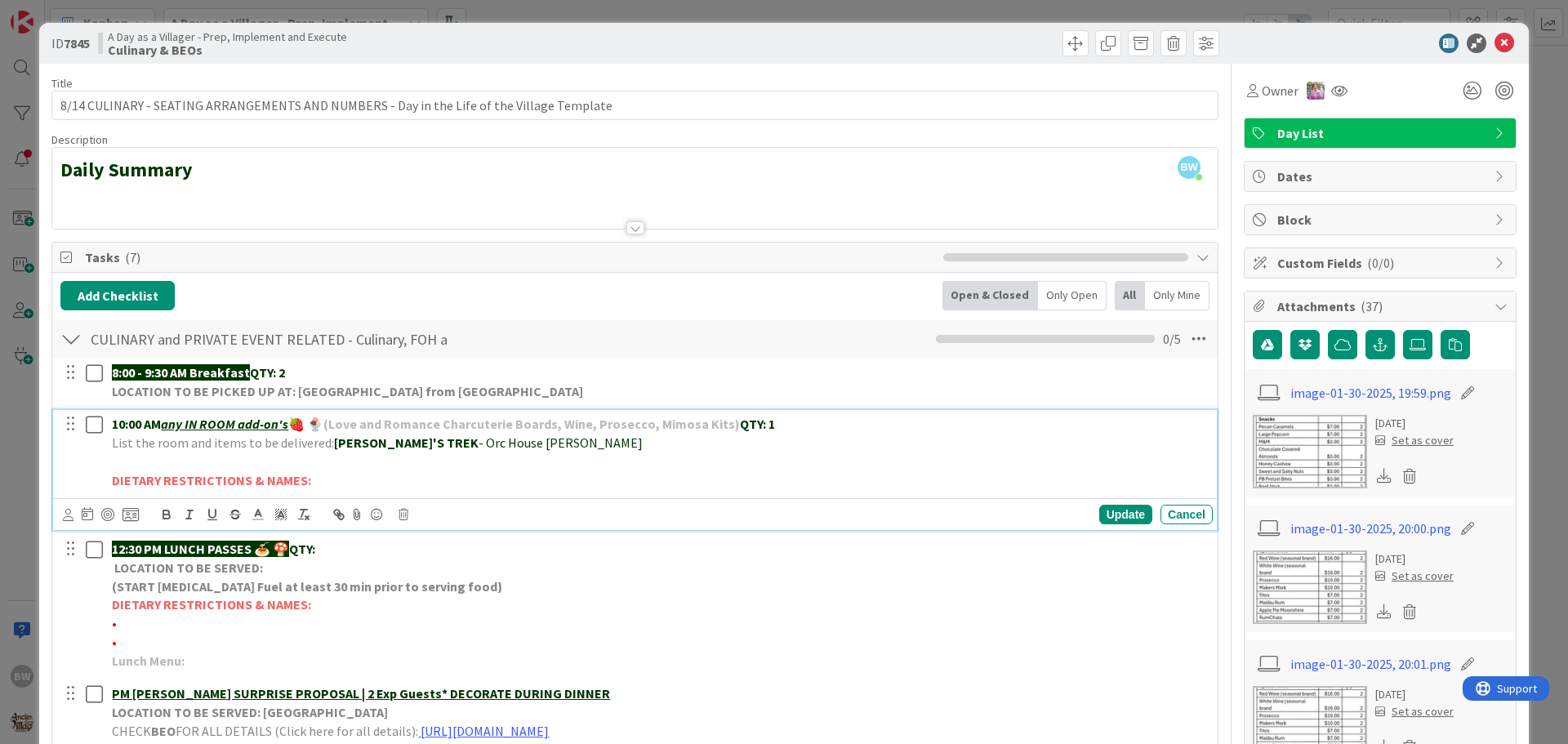
click at [778, 415] on p "10:00 AM any IN ROOM add-on's 🍓 🍨 (Love and Romance Charcuterie Boards, Wine, P…" at bounding box center [659, 424] width 1094 height 19
drag, startPoint x: 775, startPoint y: 422, endPoint x: 767, endPoint y: 424, distance: 8.2
click at [767, 424] on p "10:00 AM any IN ROOM add-on's 🍓 🍨 (Love and Romance Charcuterie Boards, Wine, P…" at bounding box center [659, 424] width 1094 height 19
drag, startPoint x: 332, startPoint y: 440, endPoint x: 527, endPoint y: 442, distance: 195.0
click at [527, 442] on p "List the room and items to be delivered: [PERSON_NAME]'S TREK - Orc House [GEOG…" at bounding box center [659, 443] width 1094 height 19
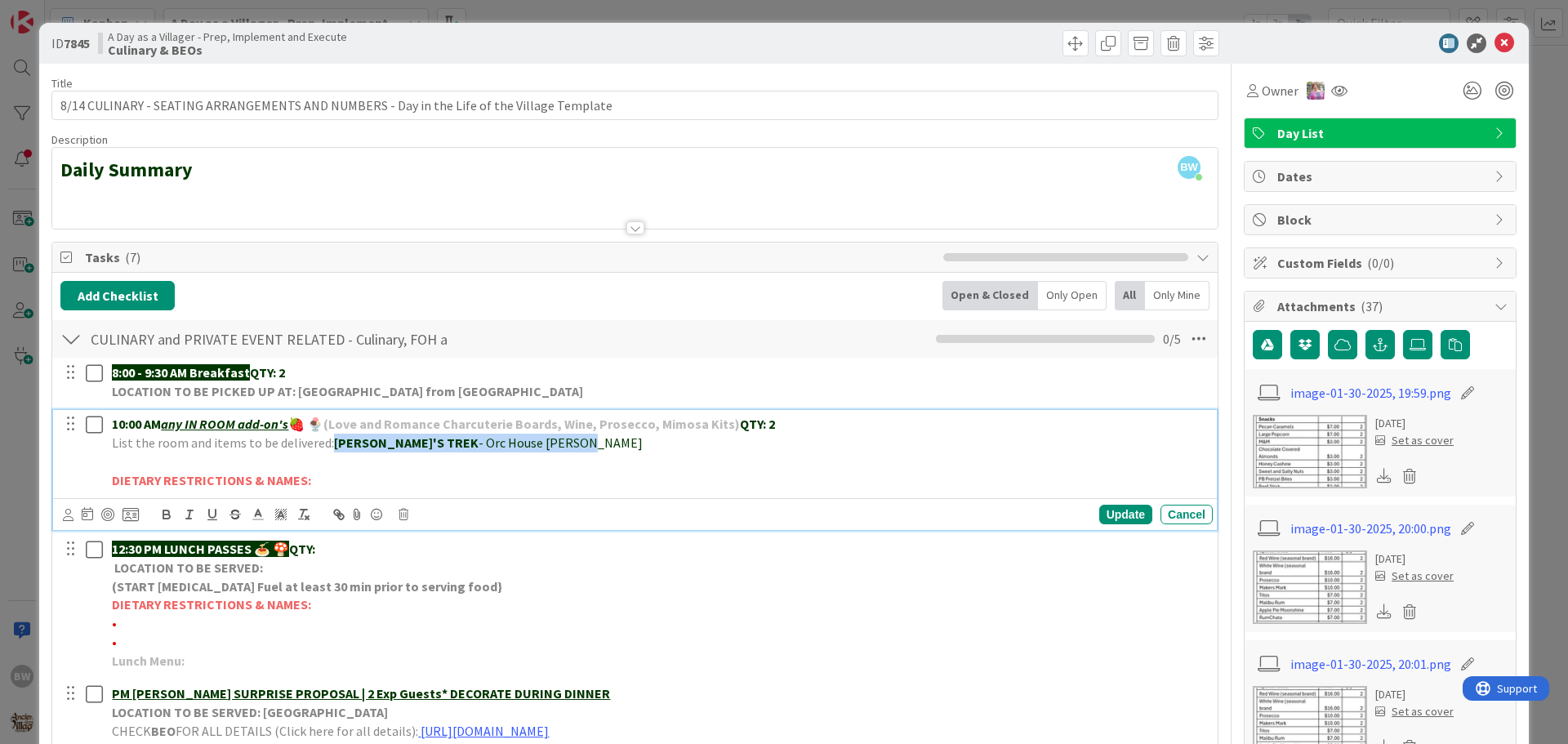
copy p "BOKEE'S TREK - Orc House [GEOGRAPHIC_DATA]"
click at [539, 444] on p "List the room and items to be delivered: [PERSON_NAME]'S TREK - Orc House [GEOG…" at bounding box center [659, 443] width 1094 height 19
drag, startPoint x: 627, startPoint y: 440, endPoint x: 678, endPoint y: 440, distance: 51.0
click at [790, 440] on span "- Orc House [PERSON_NAME]" at bounding box center [872, 442] width 164 height 16
drag, startPoint x: 803, startPoint y: 442, endPoint x: 763, endPoint y: 444, distance: 40.0
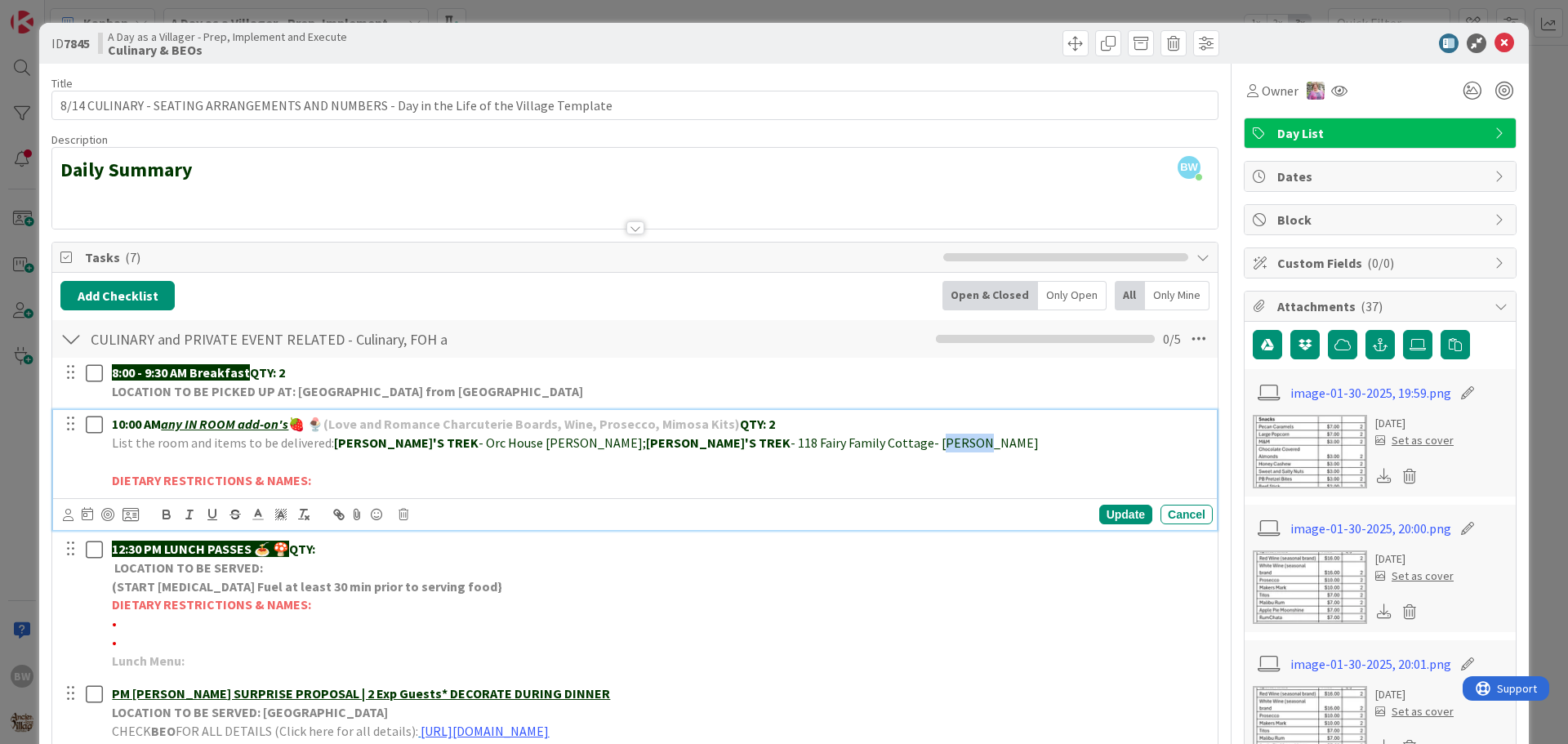
click at [790, 444] on span "- 118 Fairy Family Cottage- [PERSON_NAME]" at bounding box center [914, 442] width 249 height 16
click at [1121, 511] on div "Update" at bounding box center [1126, 514] width 53 height 19
click at [479, 445] on span "- Orc House [PERSON_NAME];" at bounding box center [562, 442] width 168 height 16
click at [1113, 508] on div "Update" at bounding box center [1126, 514] width 53 height 19
drag, startPoint x: 422, startPoint y: 442, endPoint x: 445, endPoint y: 442, distance: 23.0
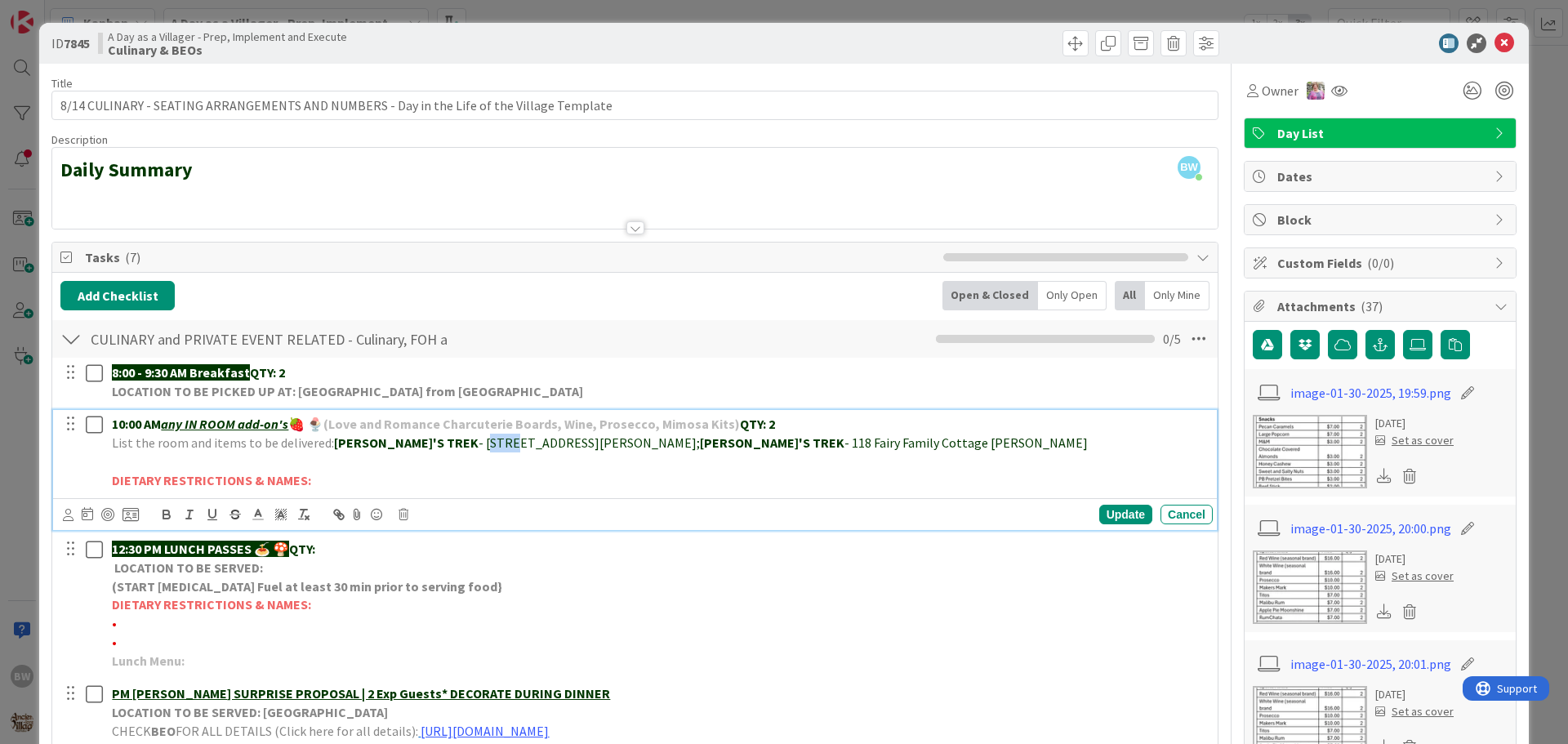
click at [479, 442] on span "- [STREET_ADDRESS][PERSON_NAME];" at bounding box center [589, 442] width 222 height 16
click at [163, 511] on icon "button" at bounding box center [166, 514] width 14 height 14
click at [808, 442] on span "- 118 Fairy Family Cottage [PERSON_NAME]" at bounding box center [929, 442] width 243 height 16
drag, startPoint x: 651, startPoint y: 442, endPoint x: 666, endPoint y: 442, distance: 15.0
click at [808, 442] on span "- 118 Fairy Family Cottage [PERSON_NAME]" at bounding box center [929, 442] width 243 height 16
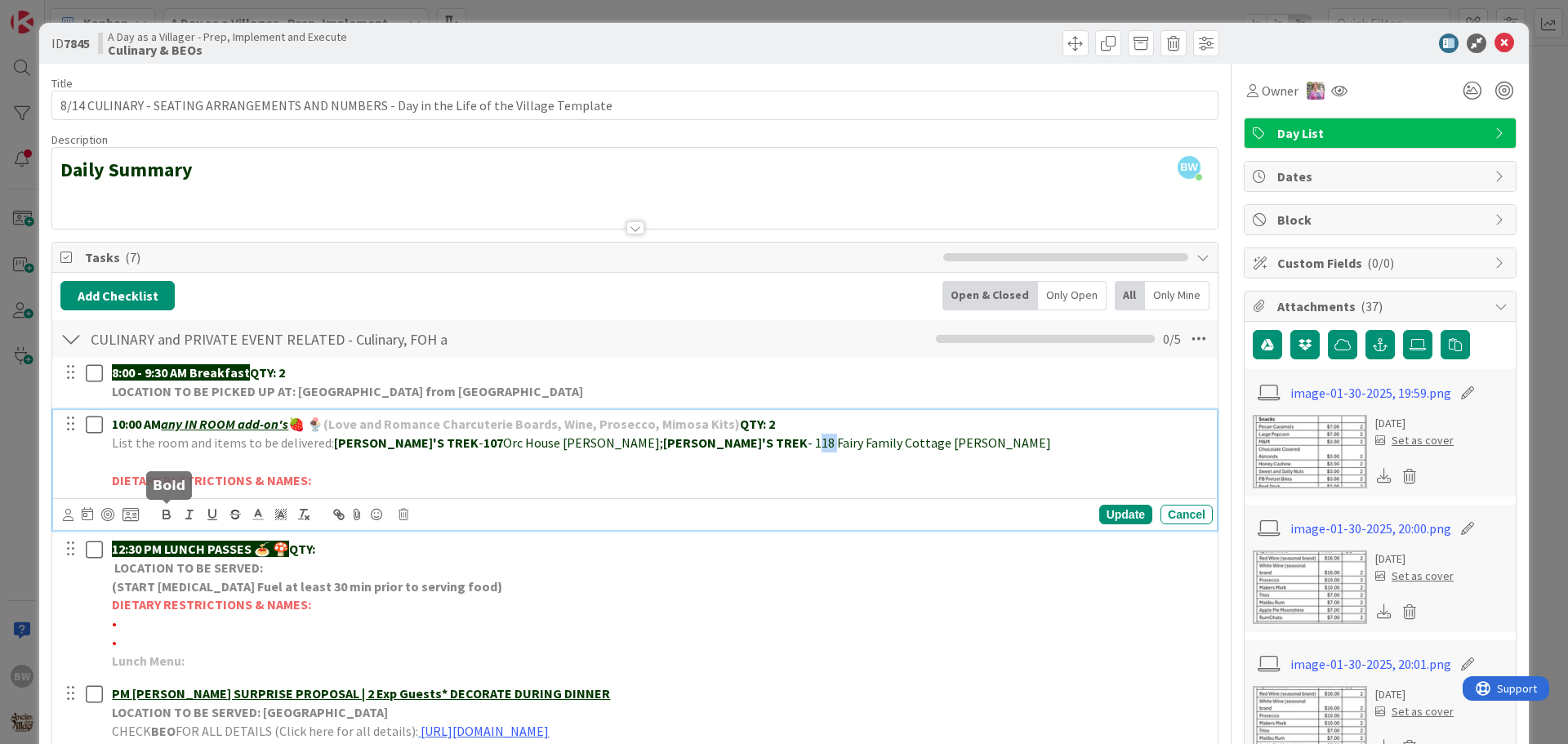
click at [165, 507] on icon "button" at bounding box center [166, 514] width 14 height 14
click at [750, 466] on p at bounding box center [659, 462] width 1094 height 19
click at [1101, 511] on div "Update" at bounding box center [1126, 514] width 53 height 19
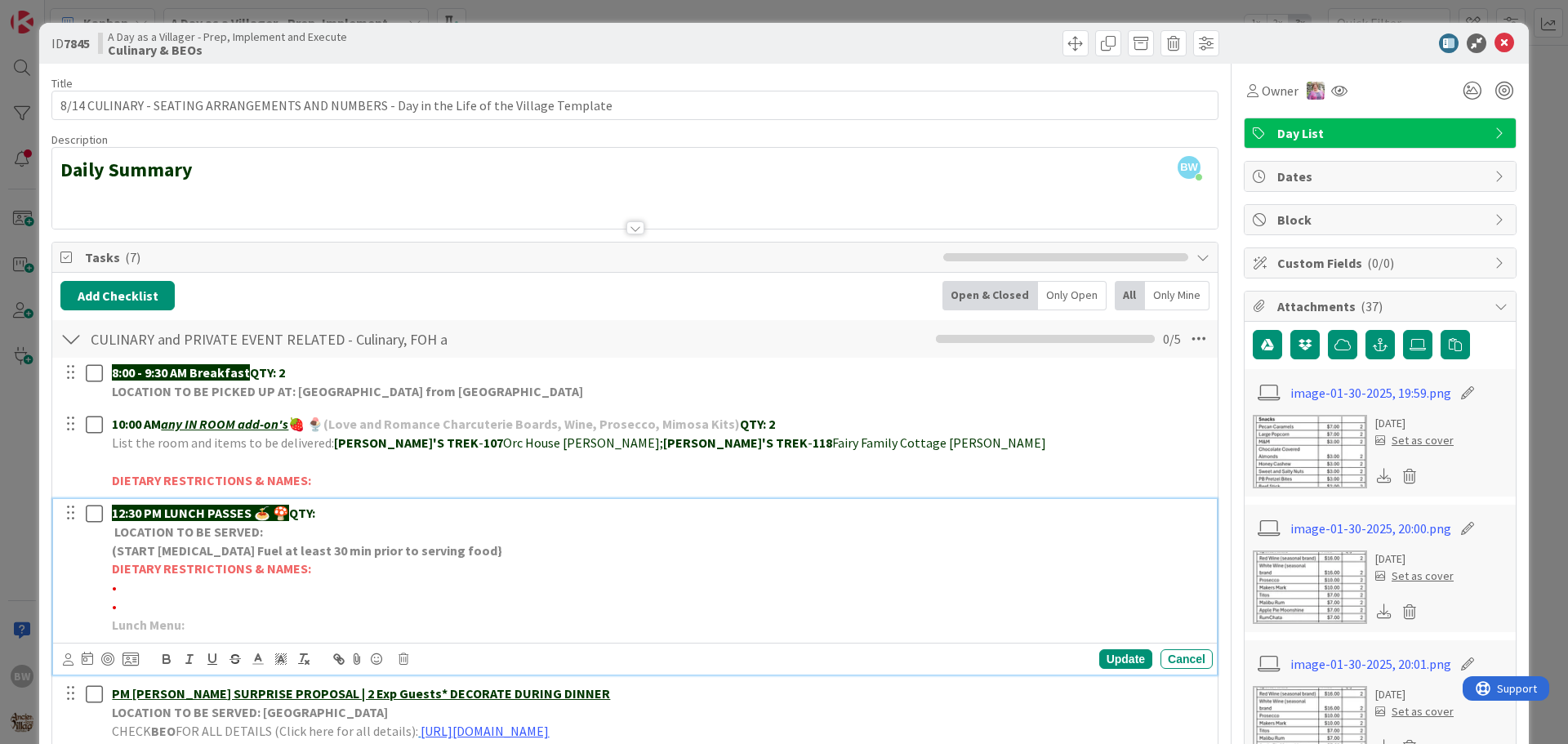
click at [340, 526] on p "LOCATION TO BE SERVED:" at bounding box center [659, 532] width 1094 height 19
click at [345, 515] on p "12:30 PM LUNCH PASSES 🍝 🍄 QTY:" at bounding box center [659, 513] width 1094 height 19
click at [1110, 658] on div "Update" at bounding box center [1126, 659] width 53 height 19
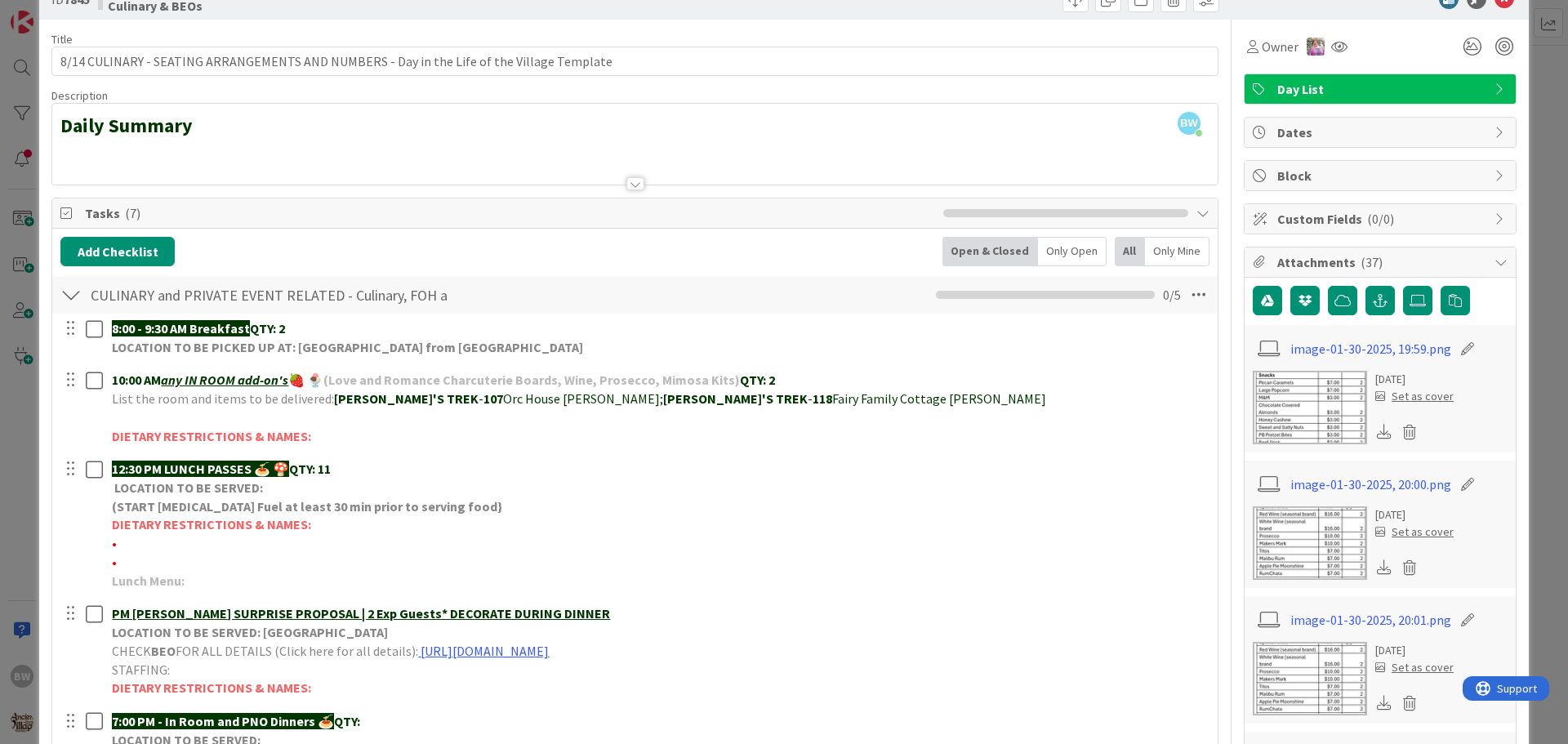
scroll to position [82, 0]
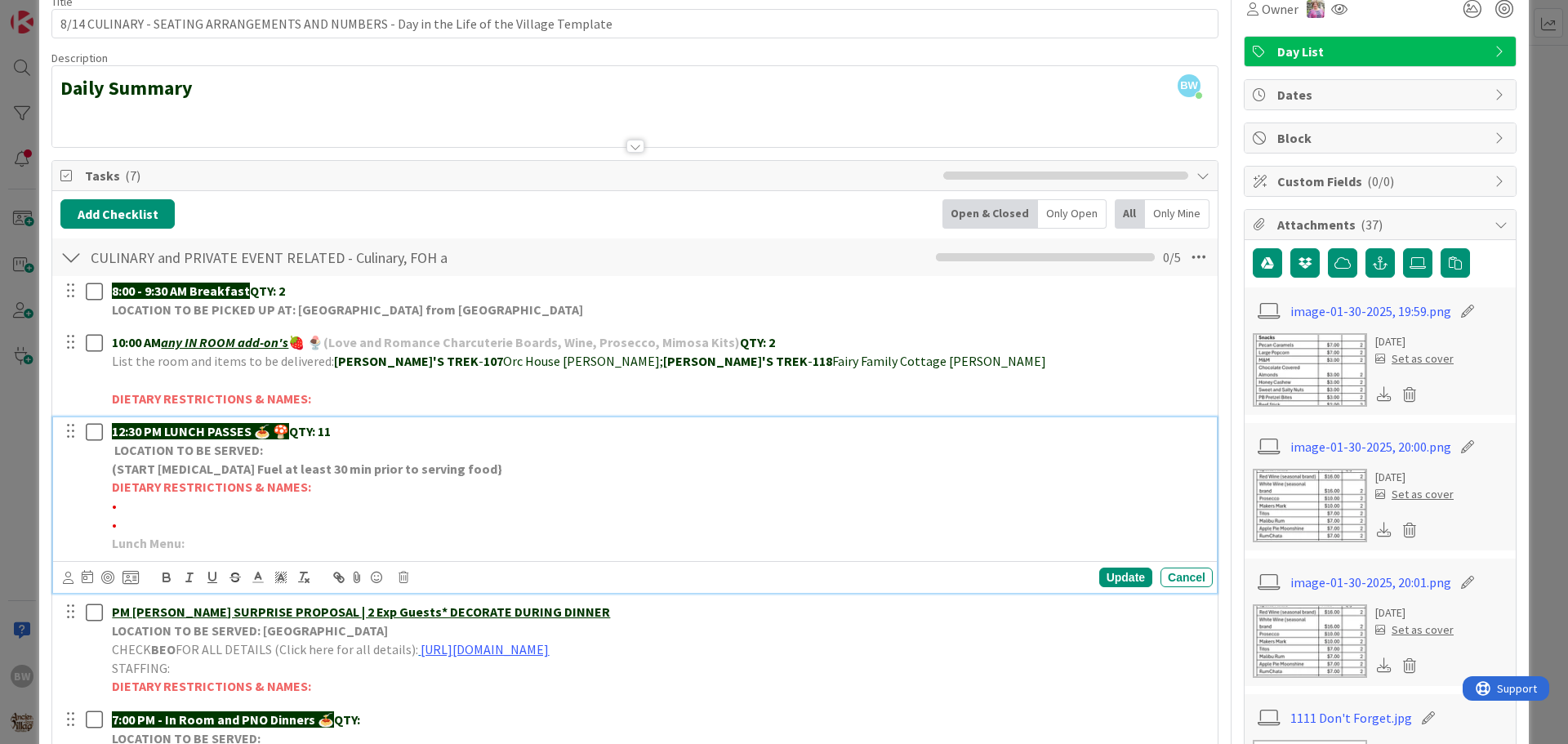
click at [133, 500] on p "•" at bounding box center [659, 506] width 1094 height 19
drag, startPoint x: 267, startPoint y: 504, endPoint x: 117, endPoint y: 506, distance: 150.0
click at [117, 506] on span "•*1 No salt/low fat vegetarian-[GEOGRAPHIC_DATA]" at bounding box center [260, 505] width 295 height 16
click at [162, 578] on icon "button" at bounding box center [166, 577] width 14 height 14
click at [539, 548] on p "Lunch Menu:" at bounding box center [659, 543] width 1094 height 19
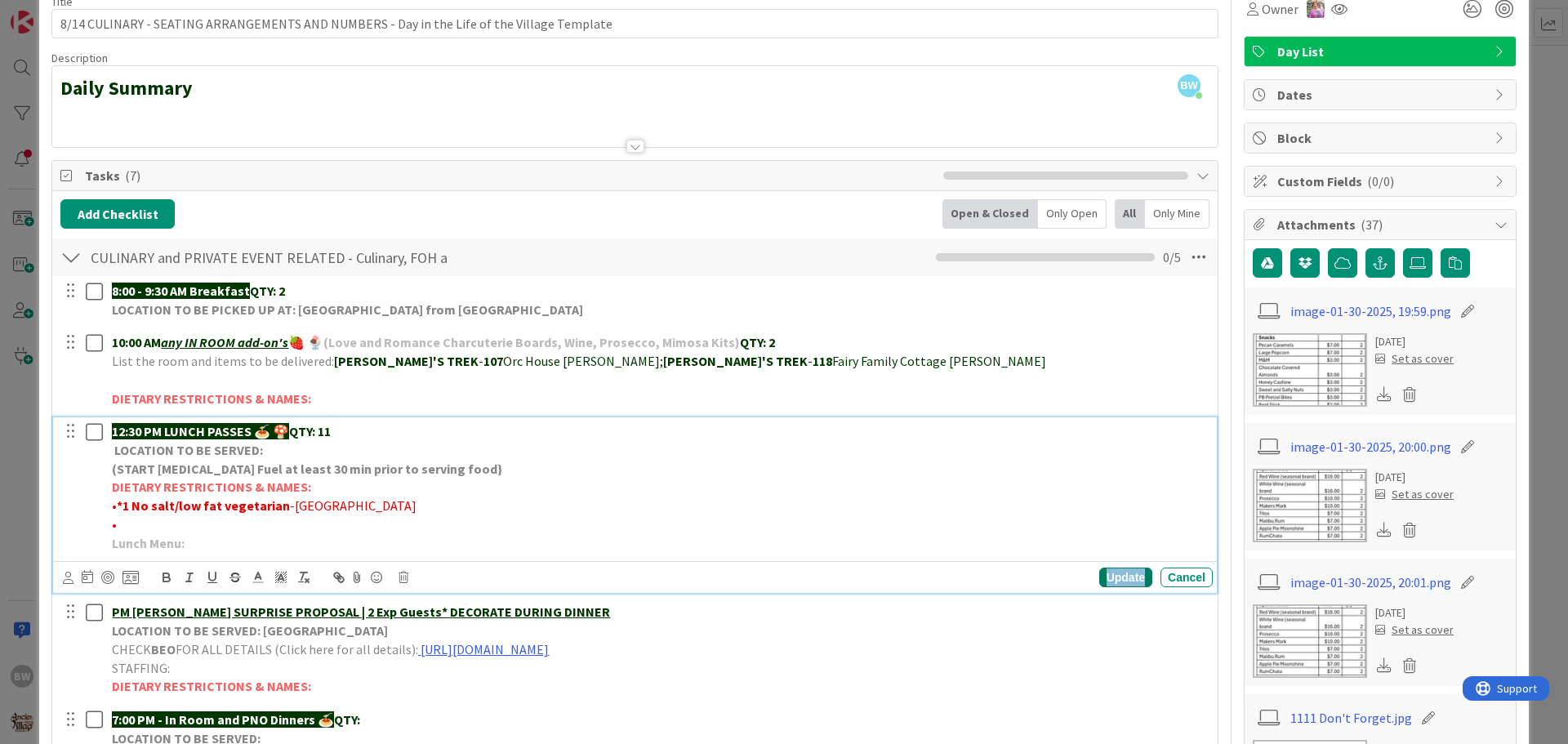
click at [1109, 585] on div "Update" at bounding box center [1126, 577] width 53 height 19
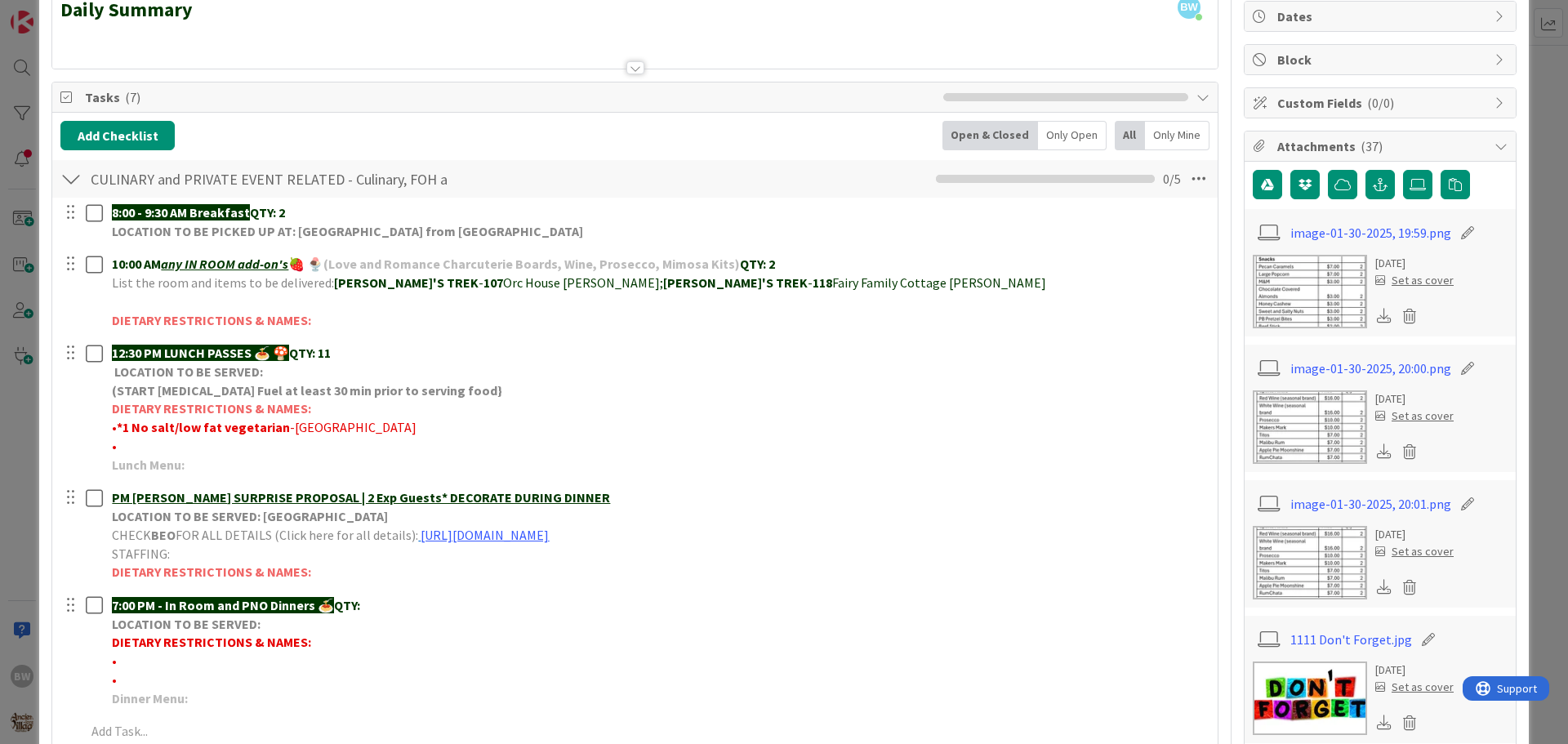
scroll to position [245, 0]
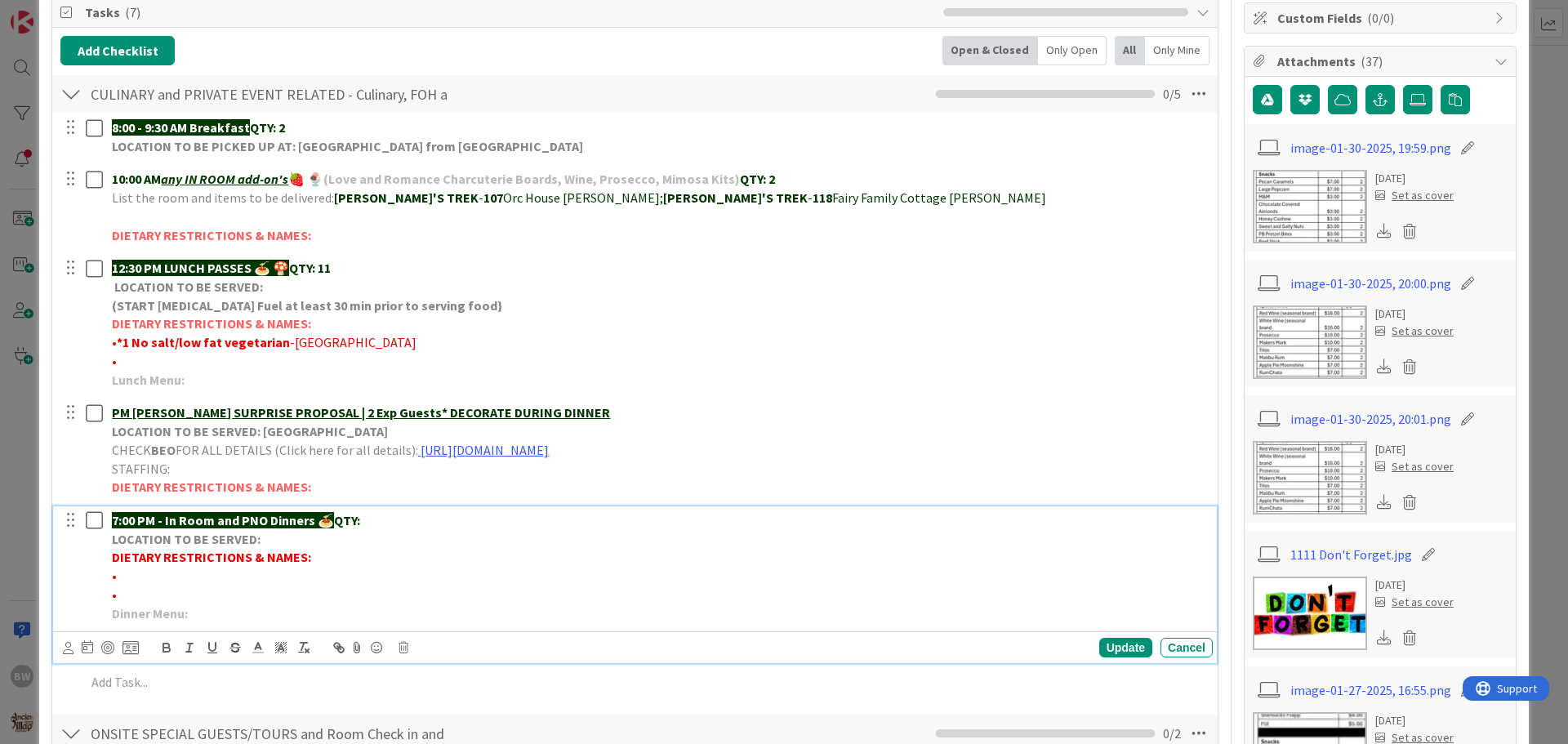
click at [392, 513] on p "7:00 PM - In Room and PNO Dinners 🍝 QTY:" at bounding box center [659, 521] width 1094 height 19
click at [1116, 652] on div "Update" at bounding box center [1126, 647] width 53 height 19
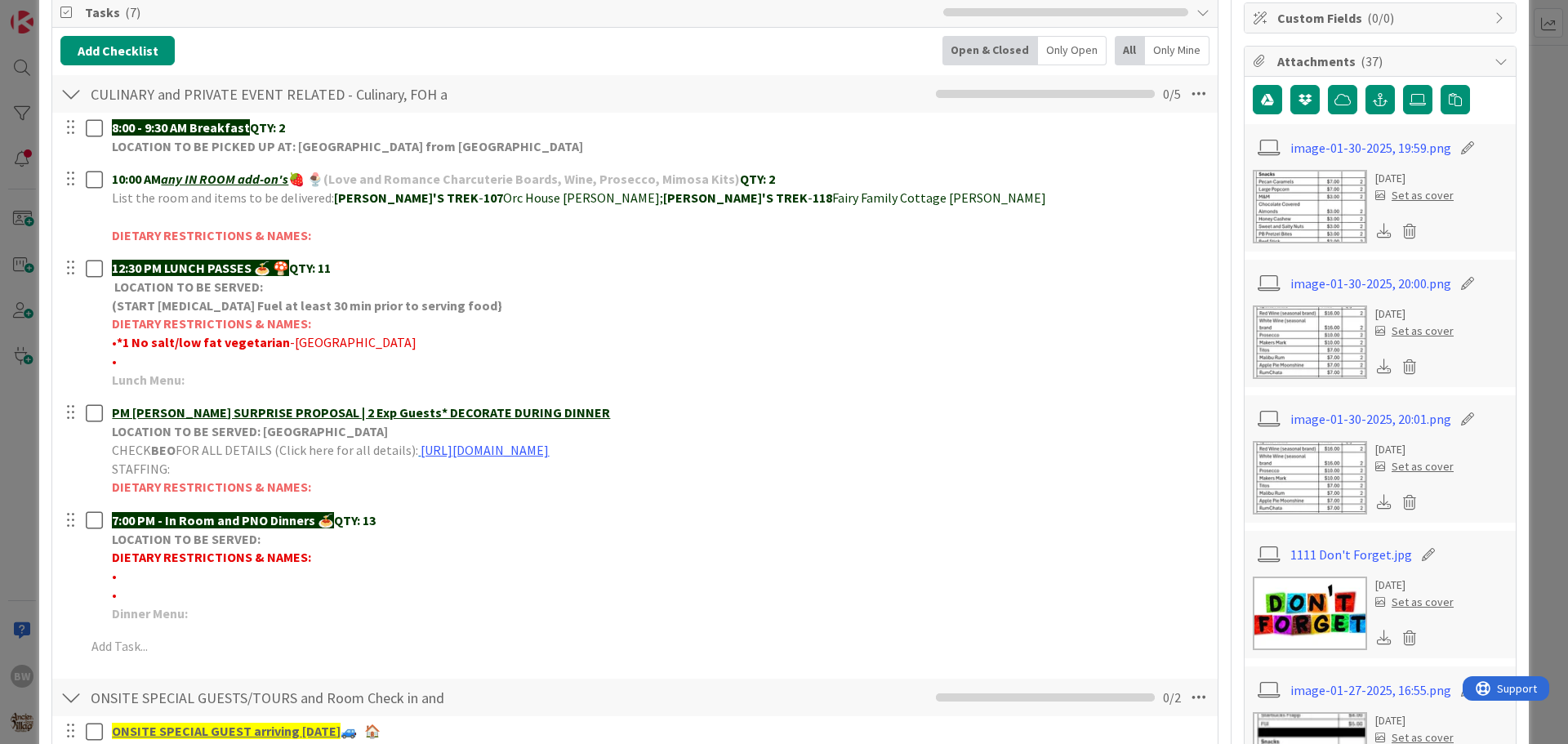
scroll to position [0, 0]
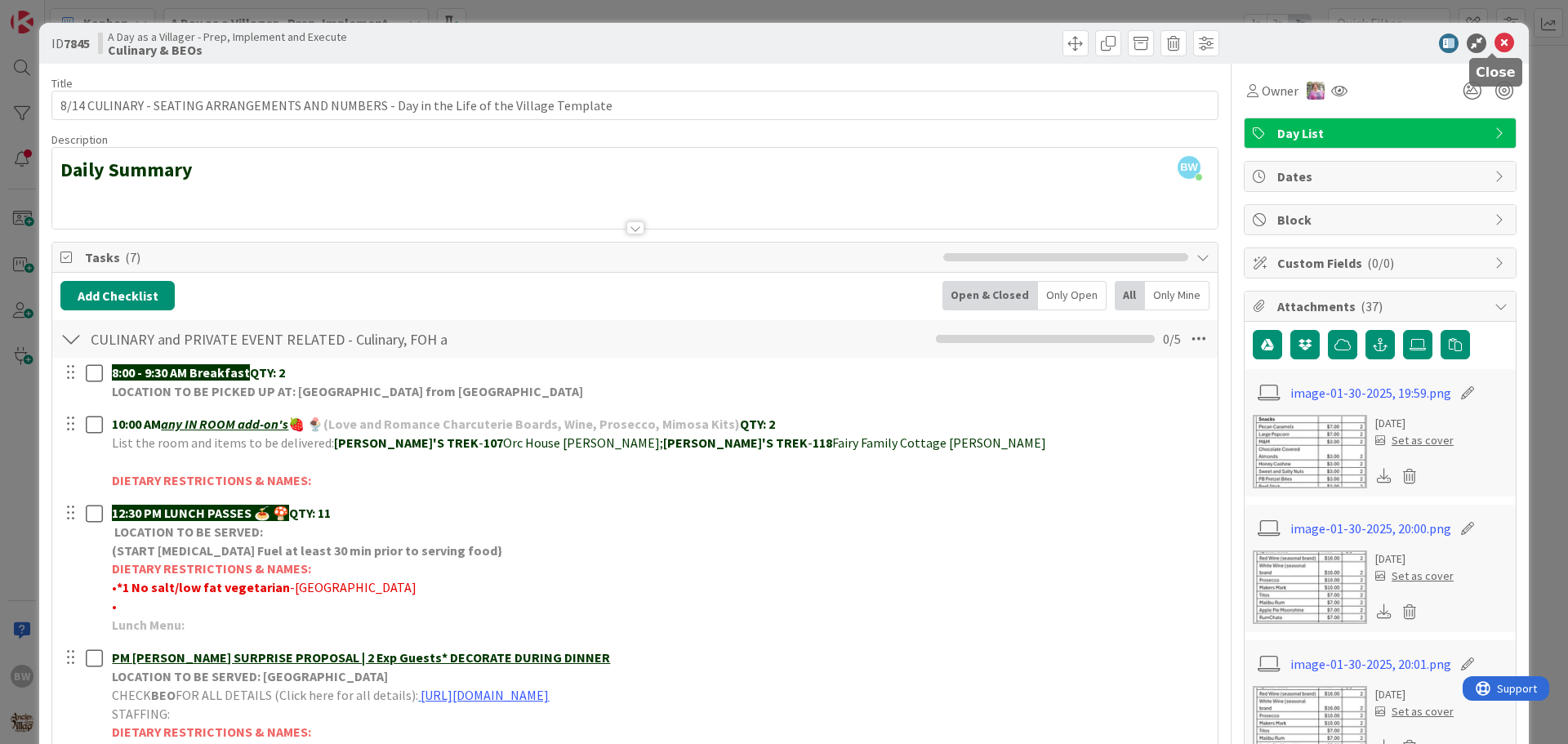
click at [1495, 40] on icon at bounding box center [1504, 43] width 19 height 19
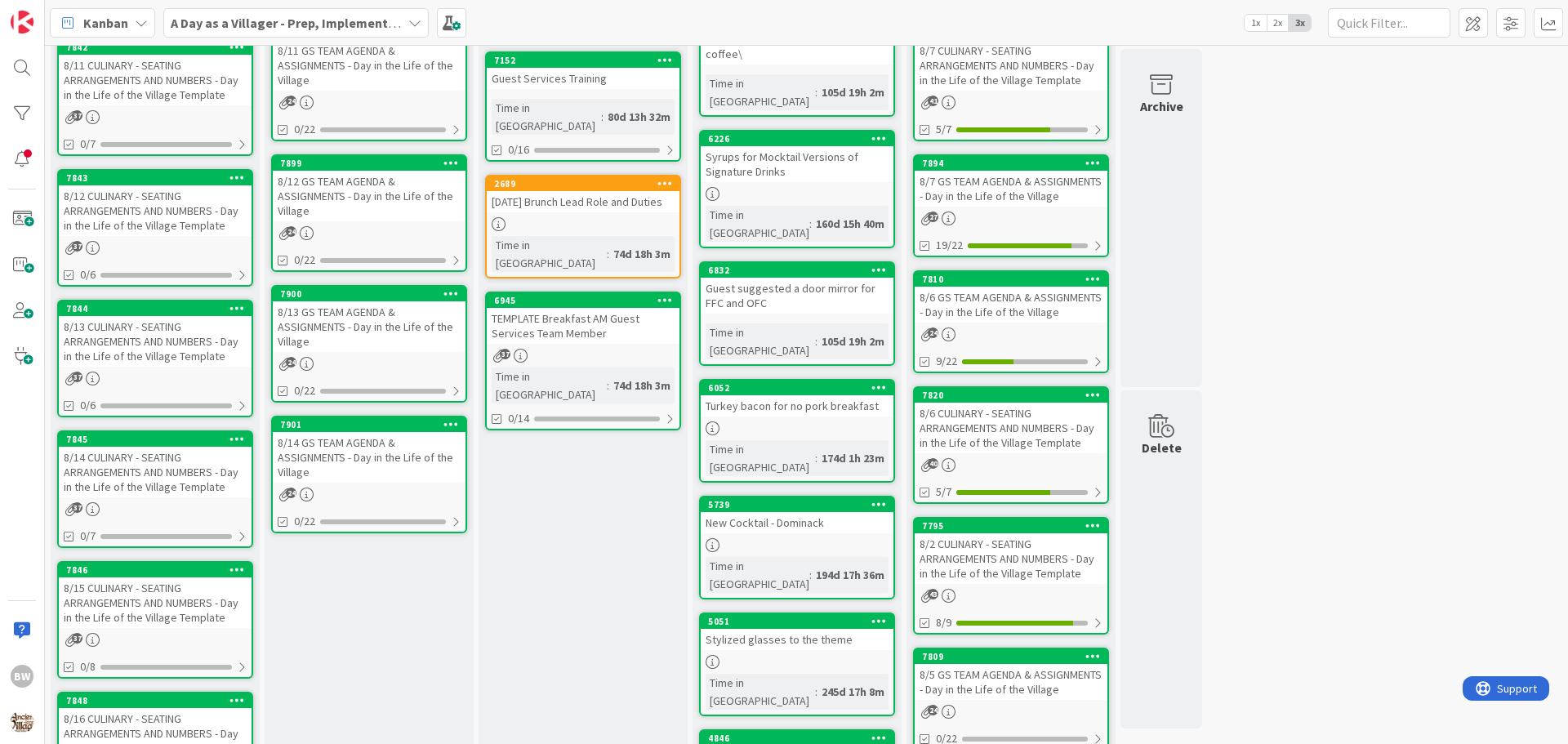
click at [142, 323] on div "8/13 CULINARY - SEATING ARRANGEMENTS AND NUMBERS - Day in the Life of the Villa…" at bounding box center [155, 341] width 193 height 51
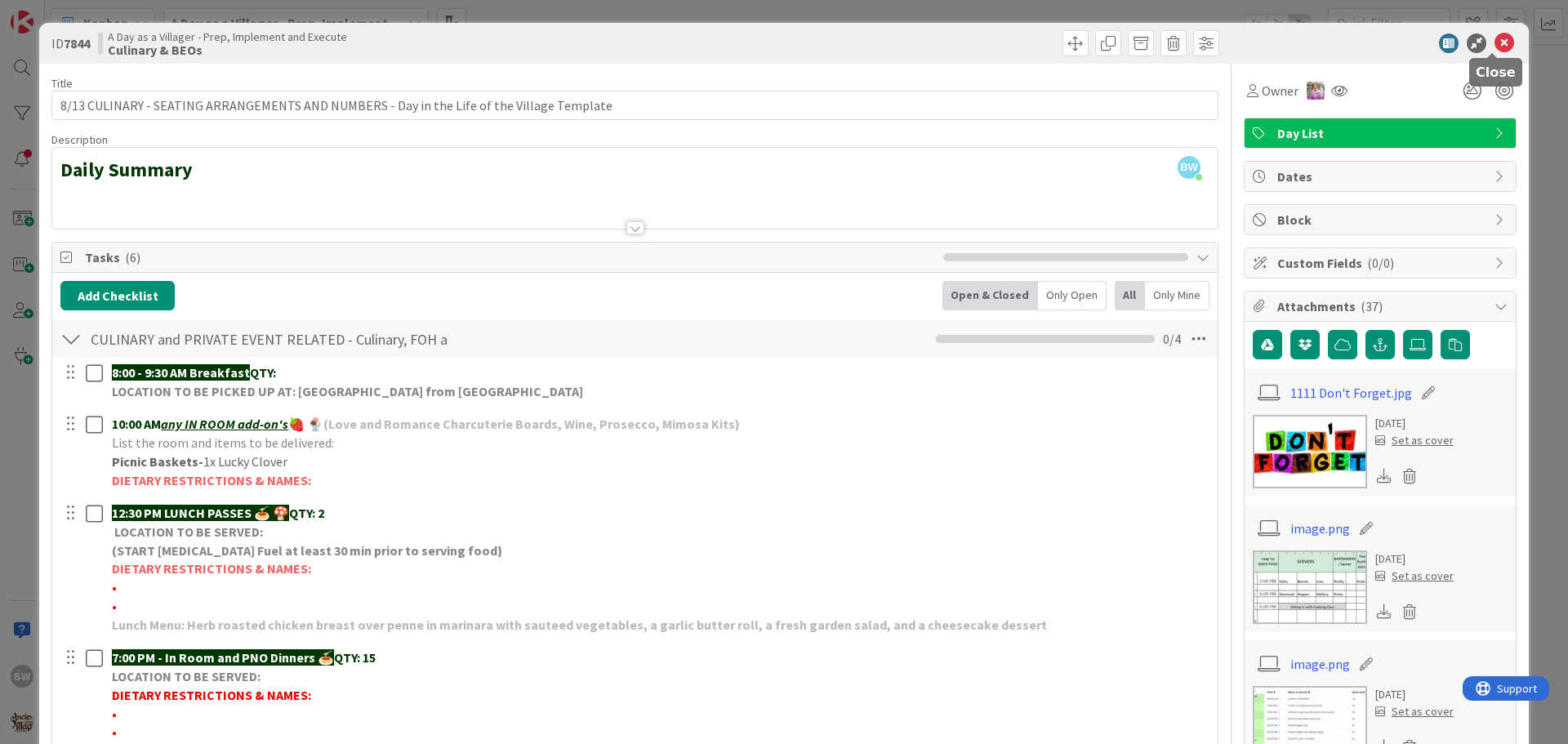
click at [1495, 40] on icon at bounding box center [1504, 43] width 19 height 19
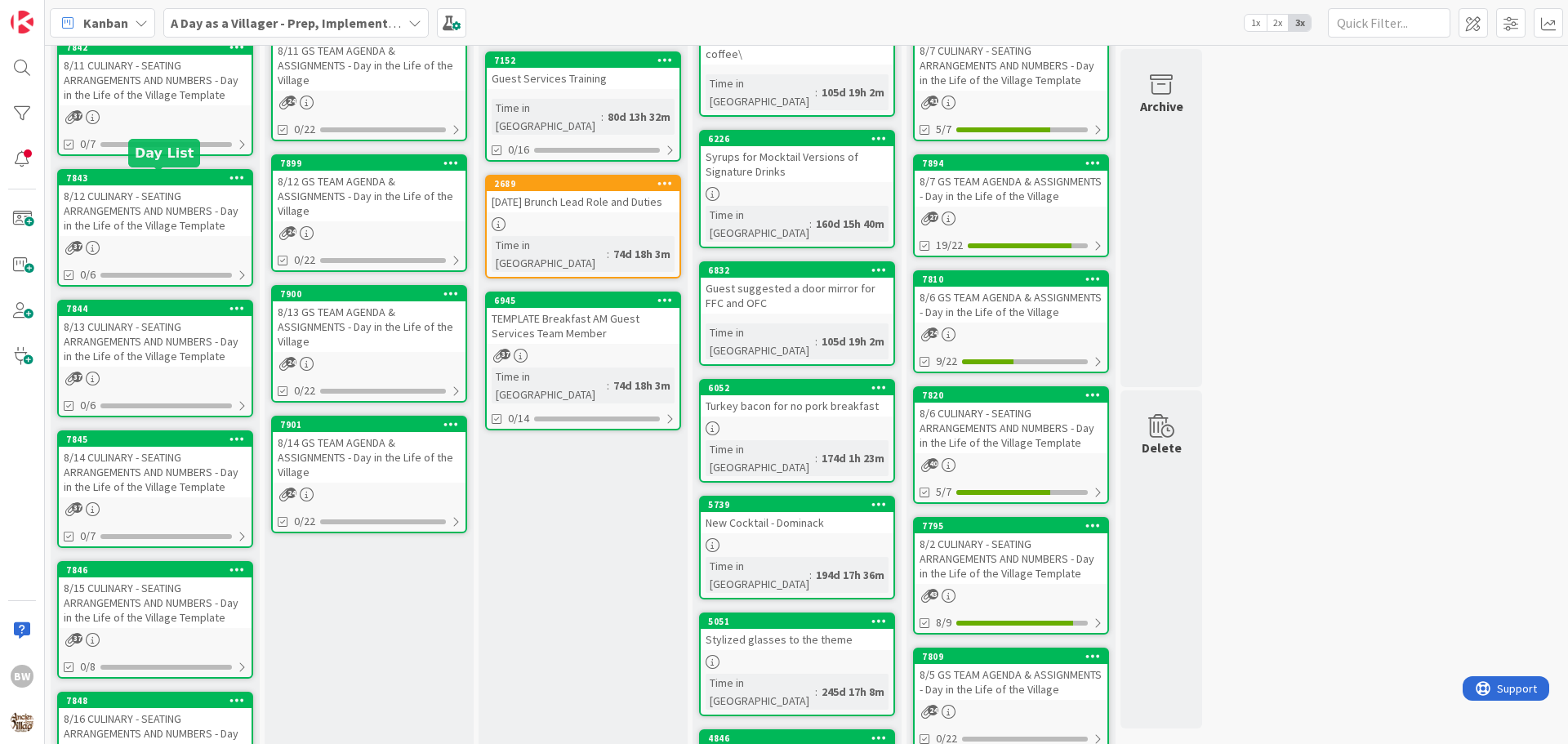
click at [129, 181] on div "7843" at bounding box center [159, 179] width 185 height 12
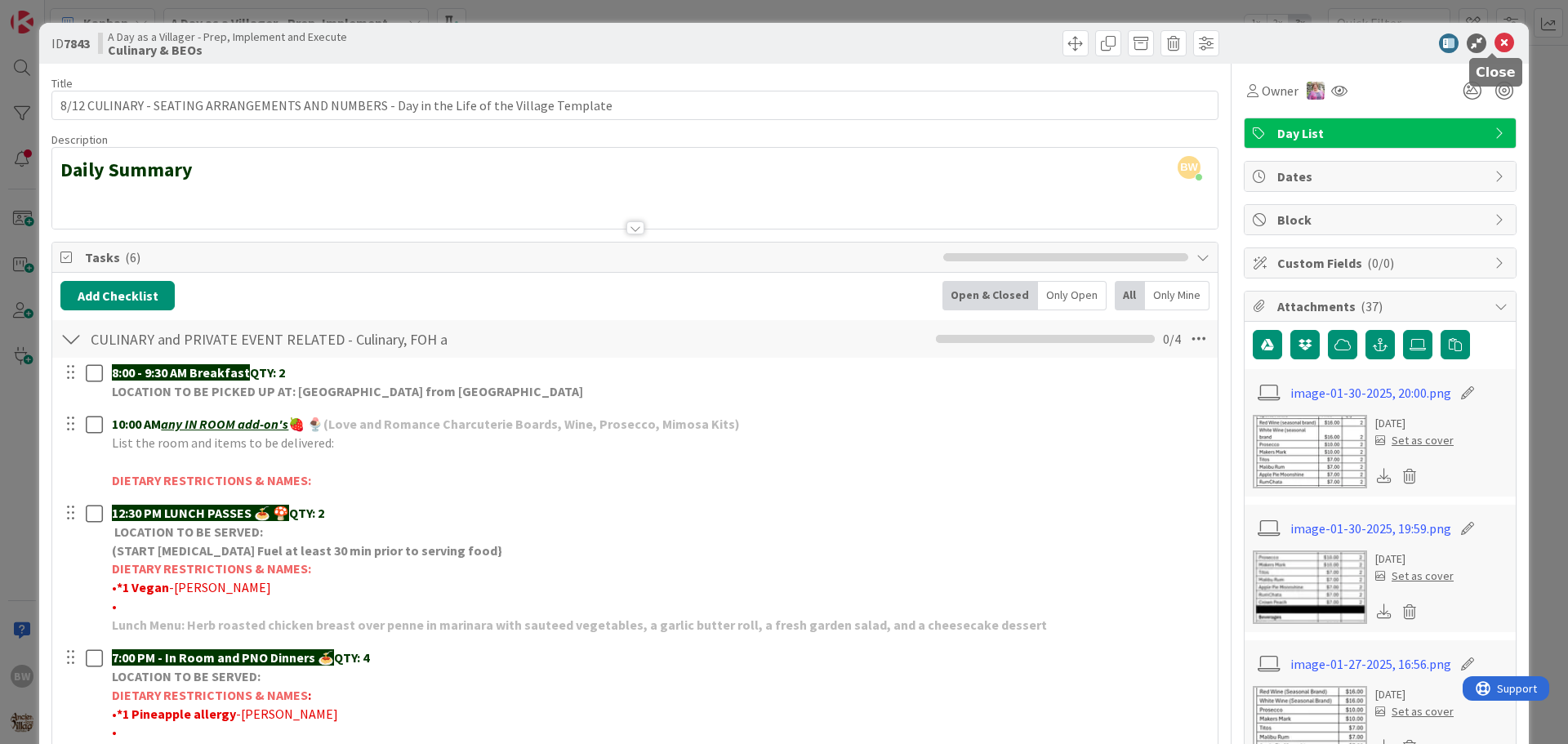
click at [1495, 34] on icon at bounding box center [1504, 43] width 19 height 19
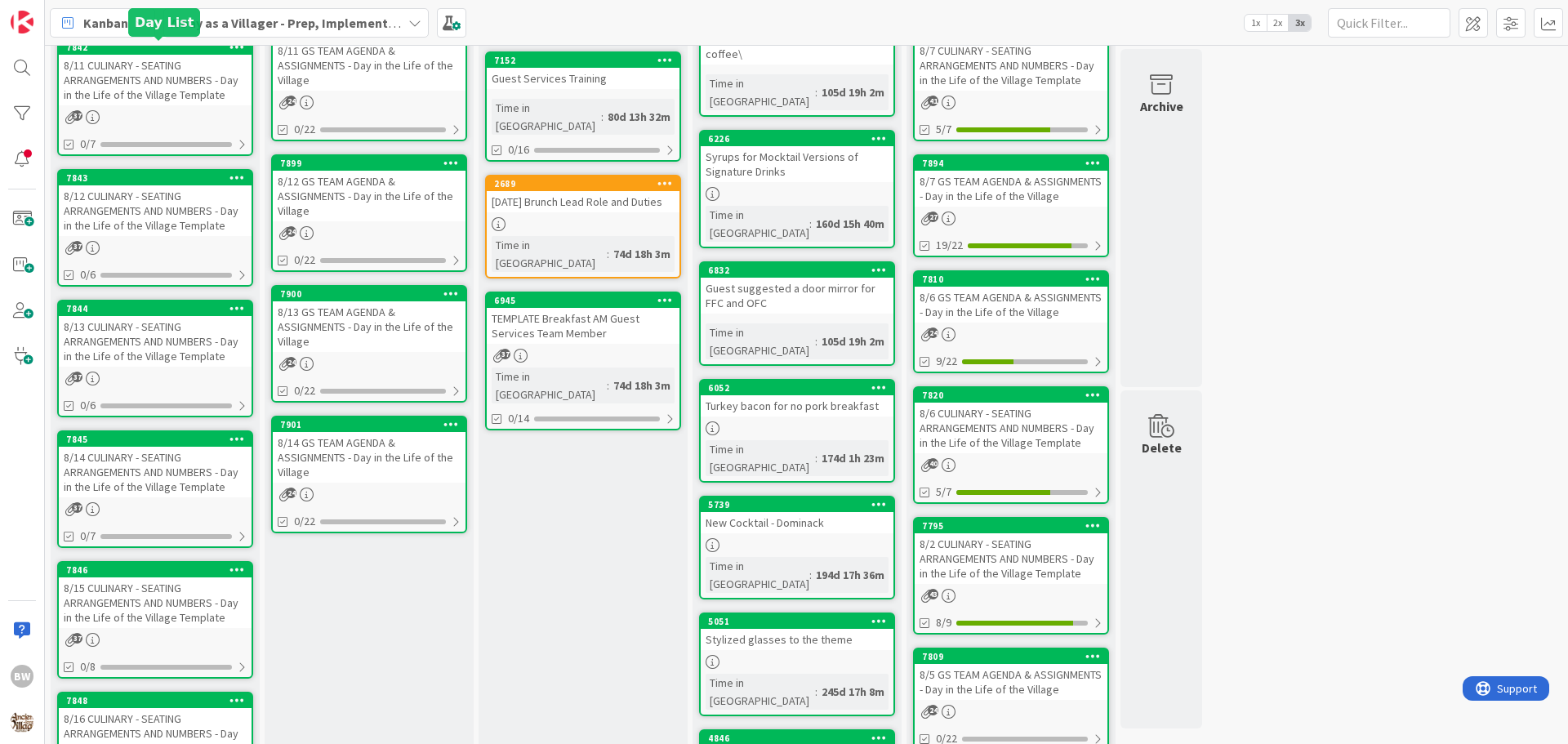
click at [162, 52] on div "7842" at bounding box center [159, 47] width 185 height 12
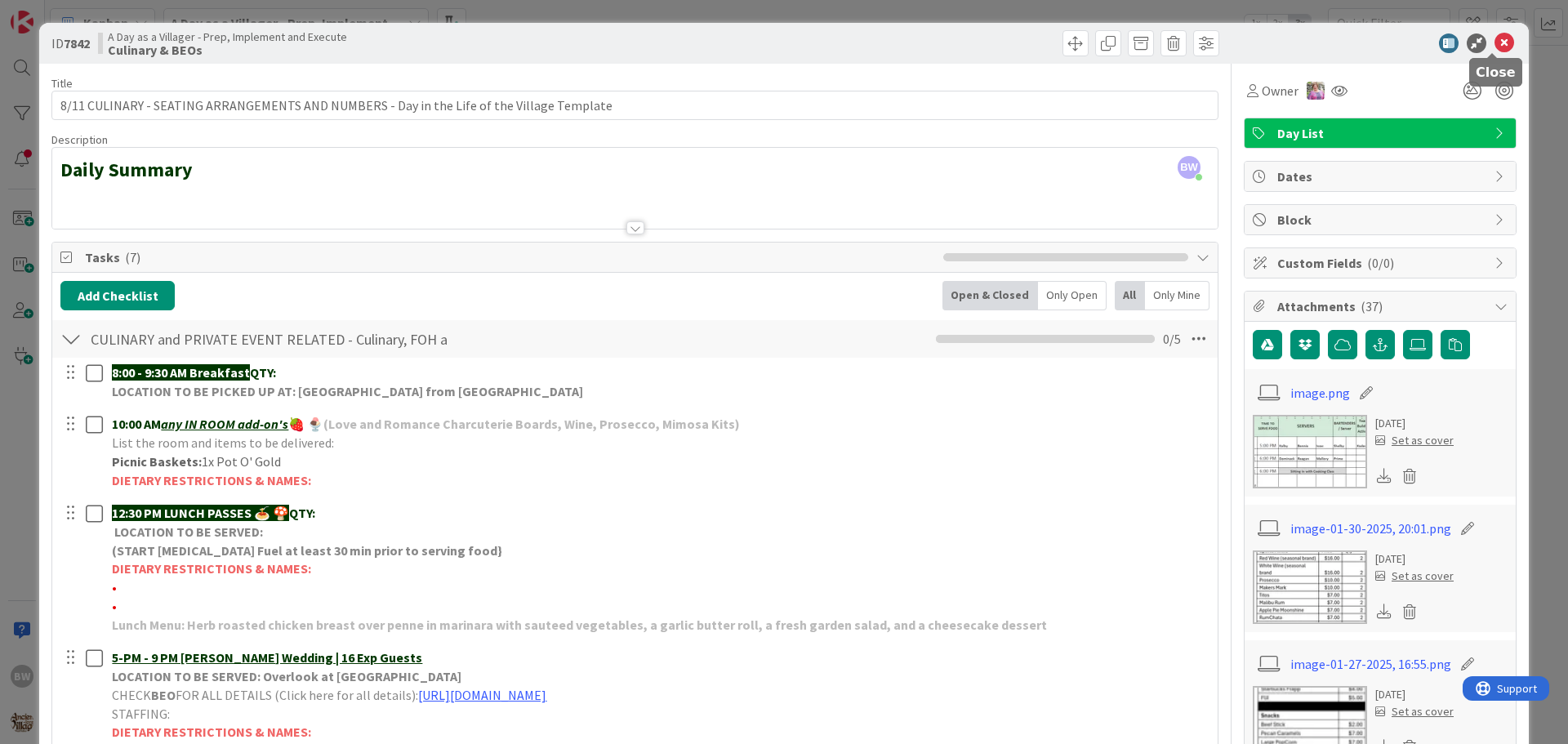
click at [1495, 48] on icon at bounding box center [1504, 43] width 19 height 19
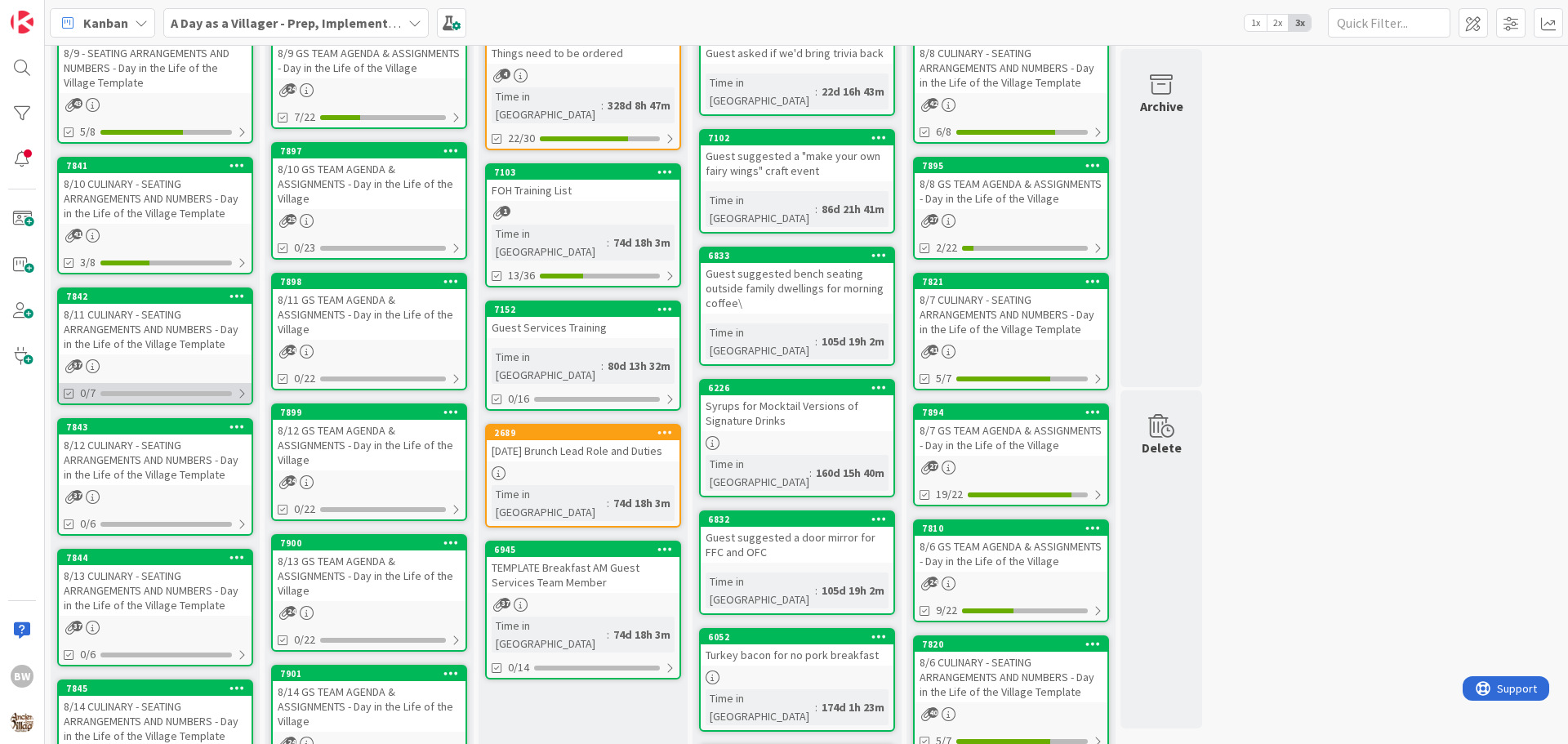
scroll to position [110, 0]
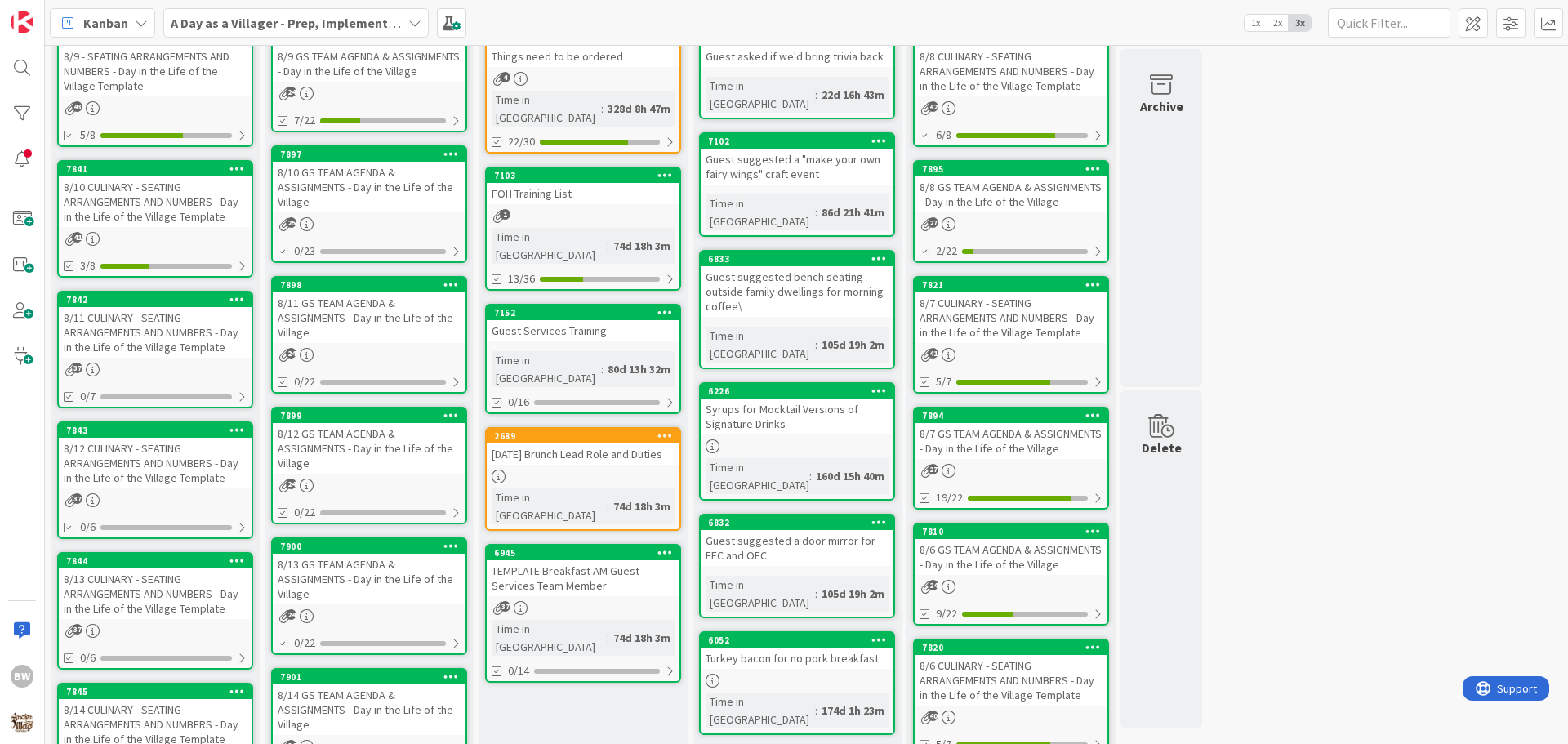
click at [126, 174] on div "7841" at bounding box center [159, 169] width 185 height 12
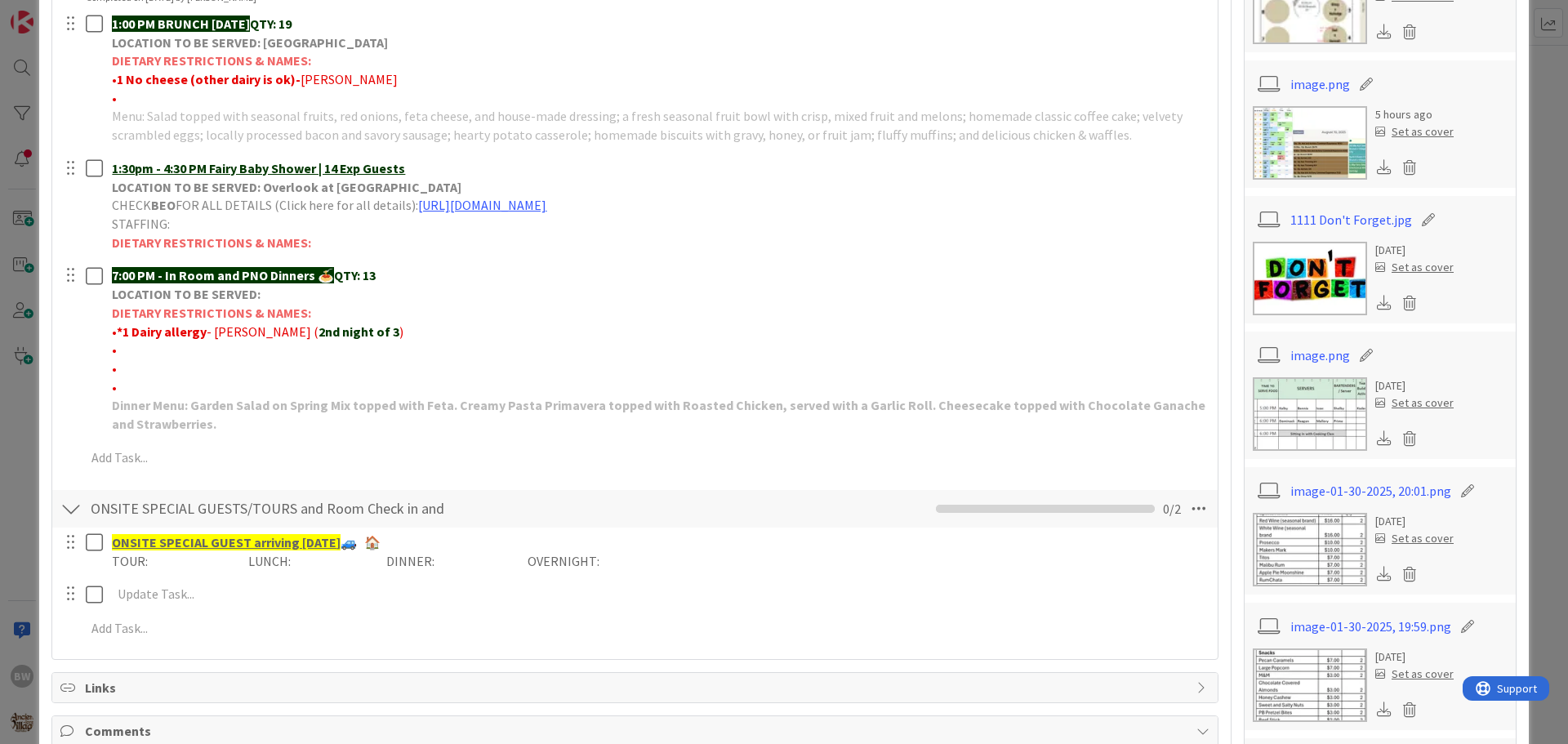
scroll to position [490, 0]
